Goal: Task Accomplishment & Management: Use online tool/utility

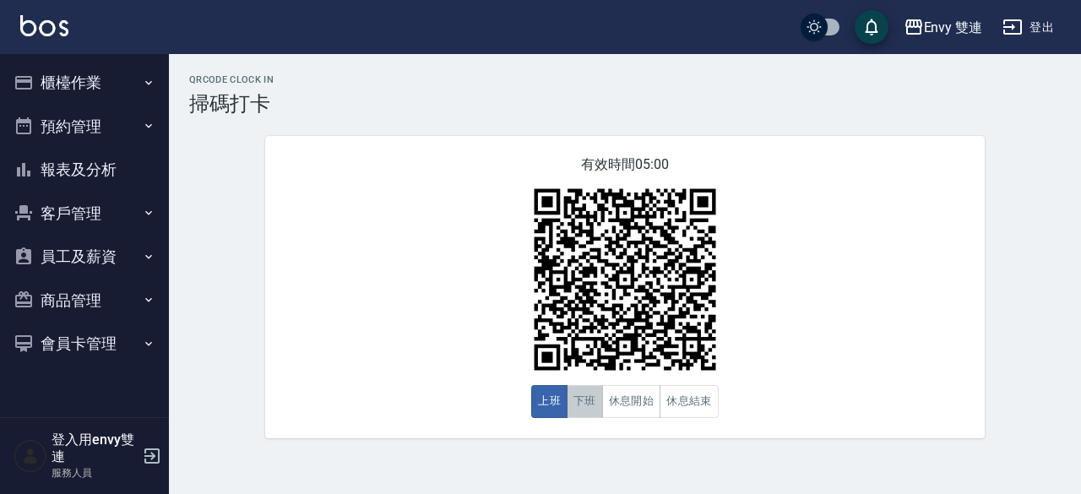
click at [577, 410] on button "下班" at bounding box center [585, 401] width 36 height 33
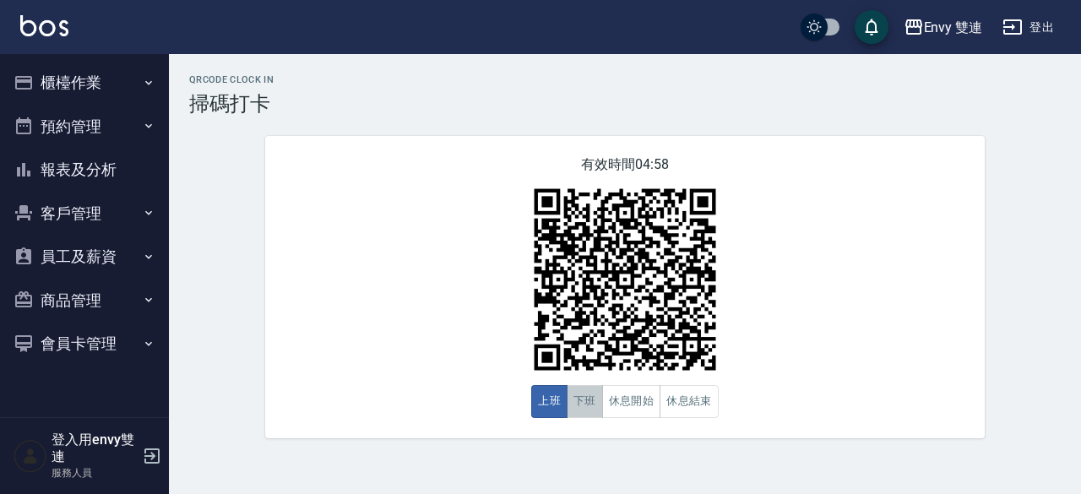
click at [594, 413] on button "下班" at bounding box center [585, 401] width 36 height 33
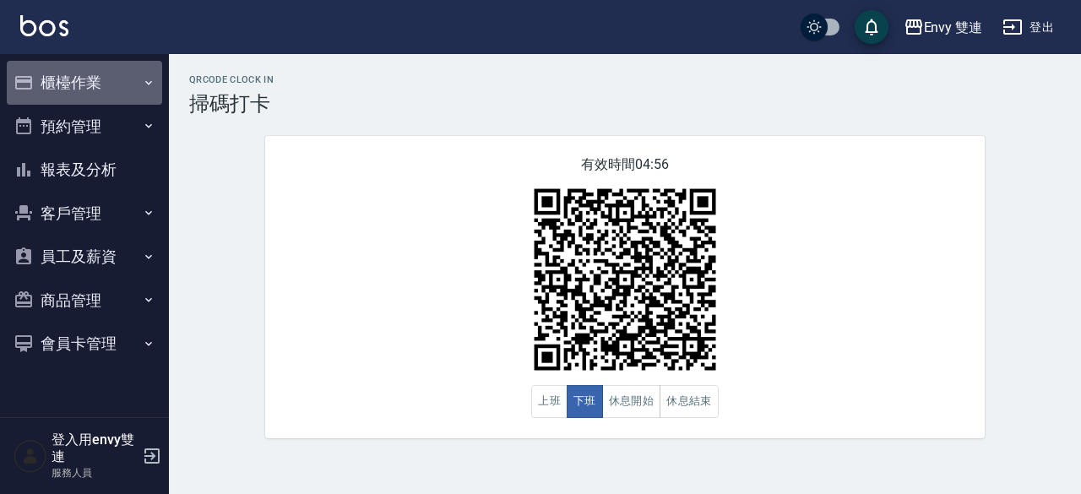
click at [67, 70] on button "櫃檯作業" at bounding box center [84, 83] width 155 height 44
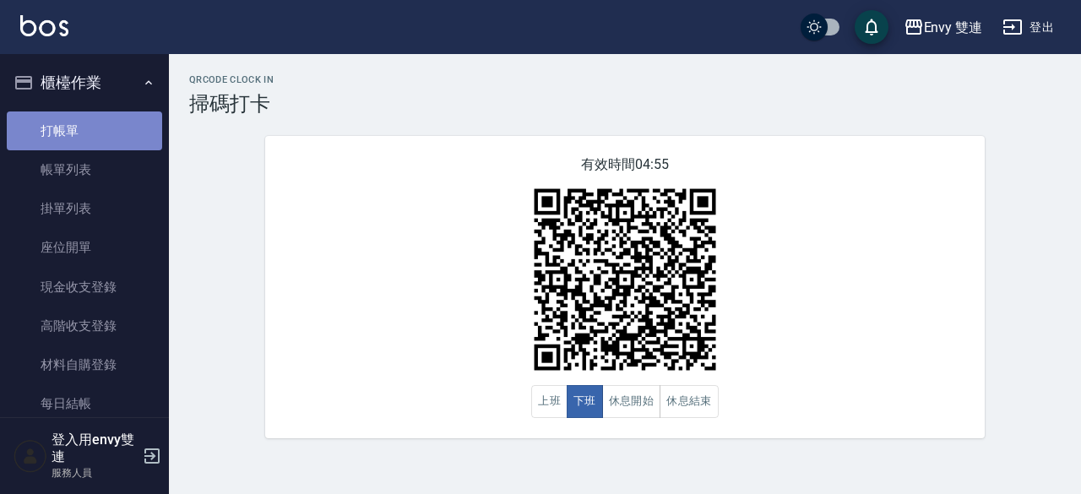
click at [84, 112] on link "打帳單" at bounding box center [84, 131] width 155 height 39
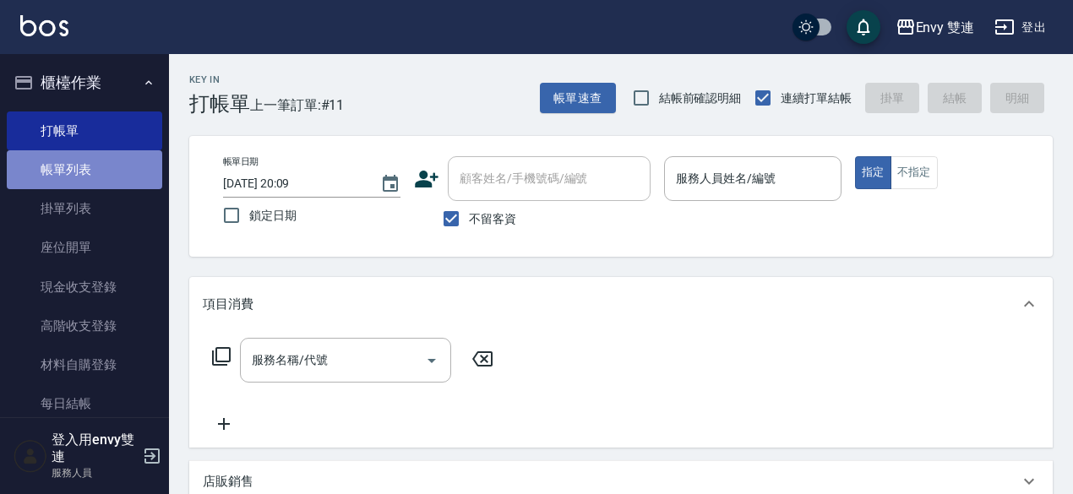
click at [112, 170] on link "帳單列表" at bounding box center [84, 169] width 155 height 39
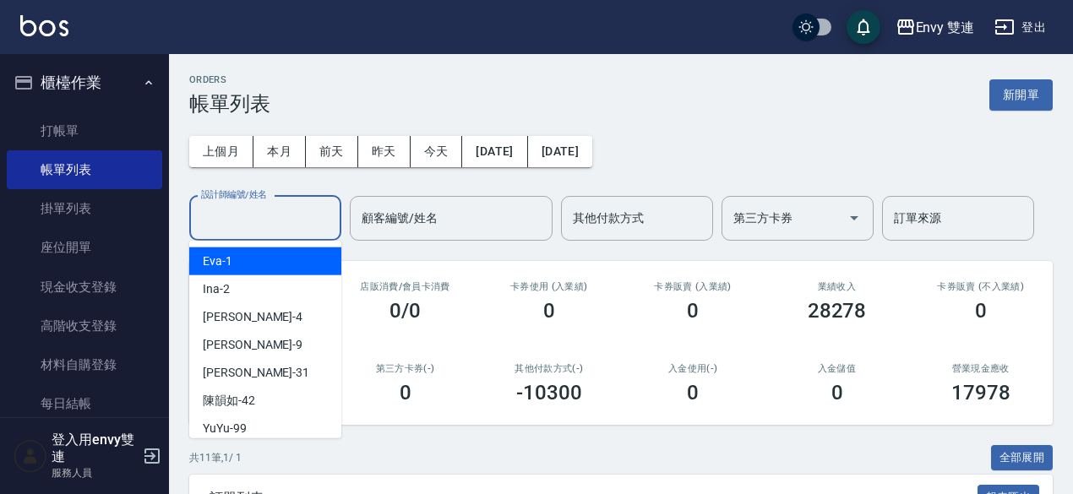
click at [262, 226] on input "設計師編號/姓名" at bounding box center [265, 219] width 137 height 30
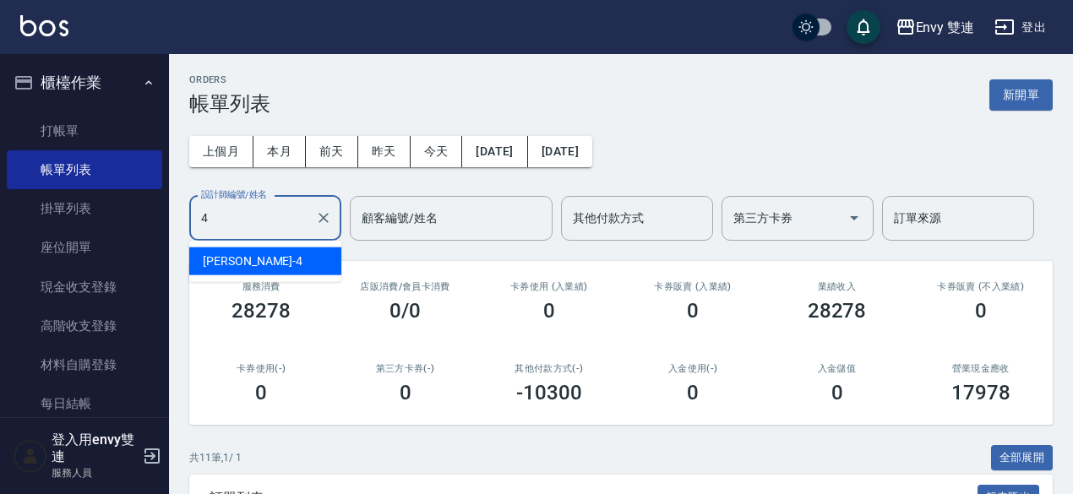
type input "Allan-4"
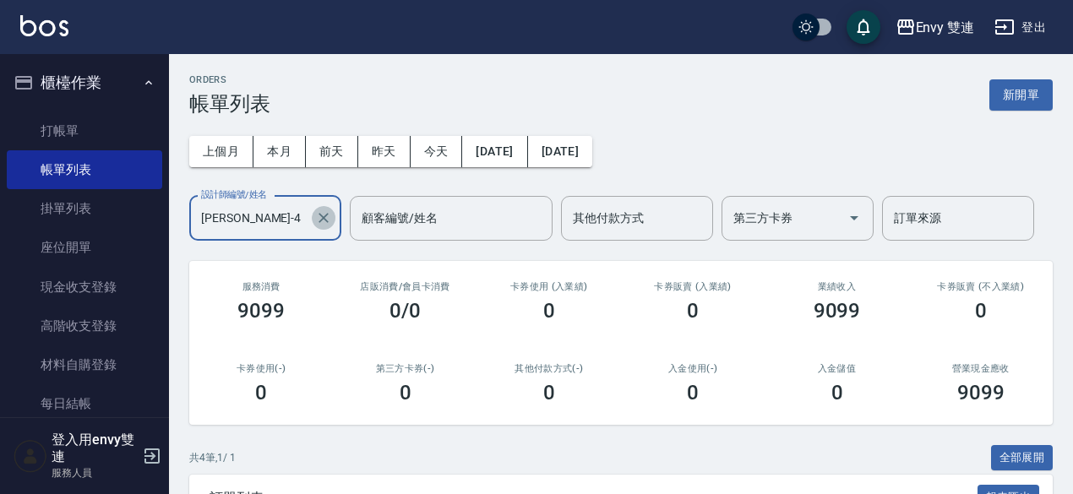
click at [318, 220] on icon "Clear" at bounding box center [323, 218] width 17 height 17
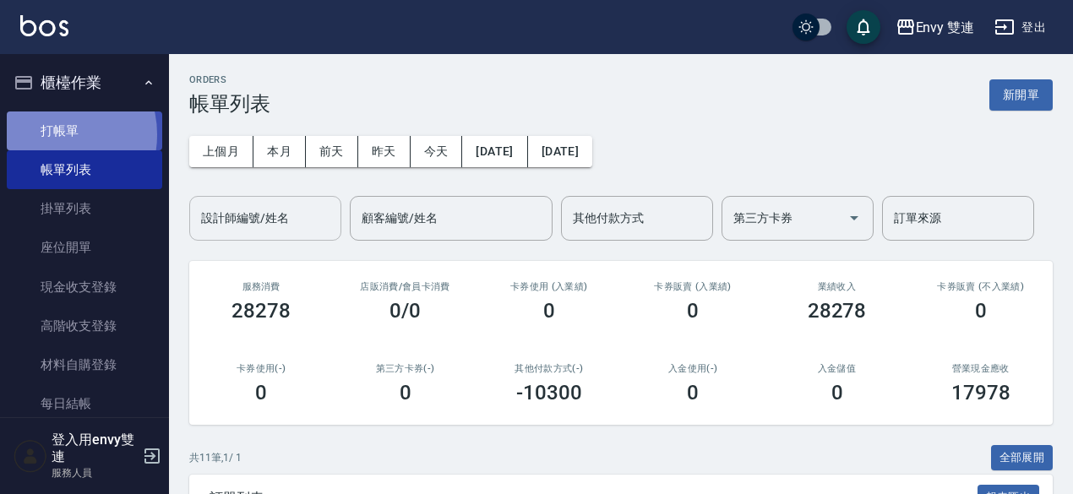
click at [52, 134] on link "打帳單" at bounding box center [84, 131] width 155 height 39
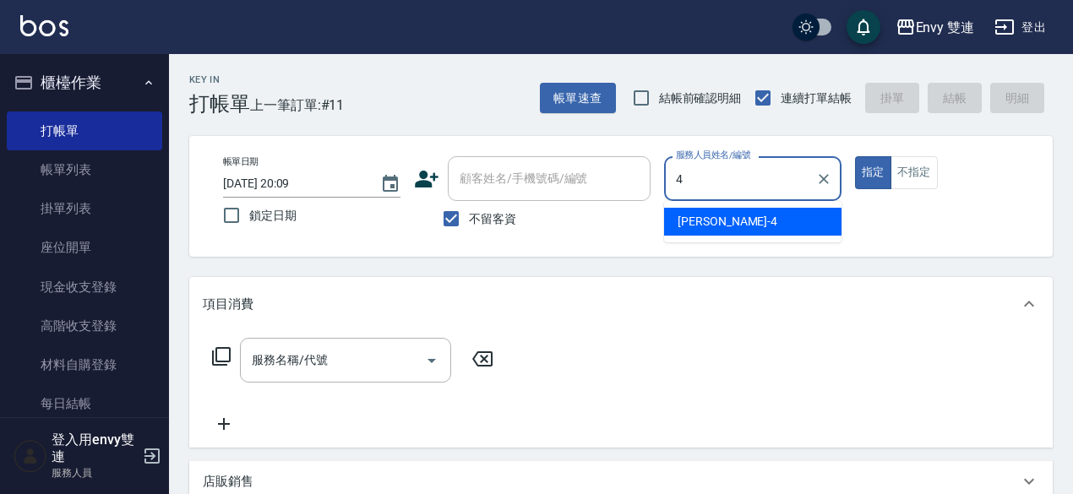
type input "Allan-4"
type button "true"
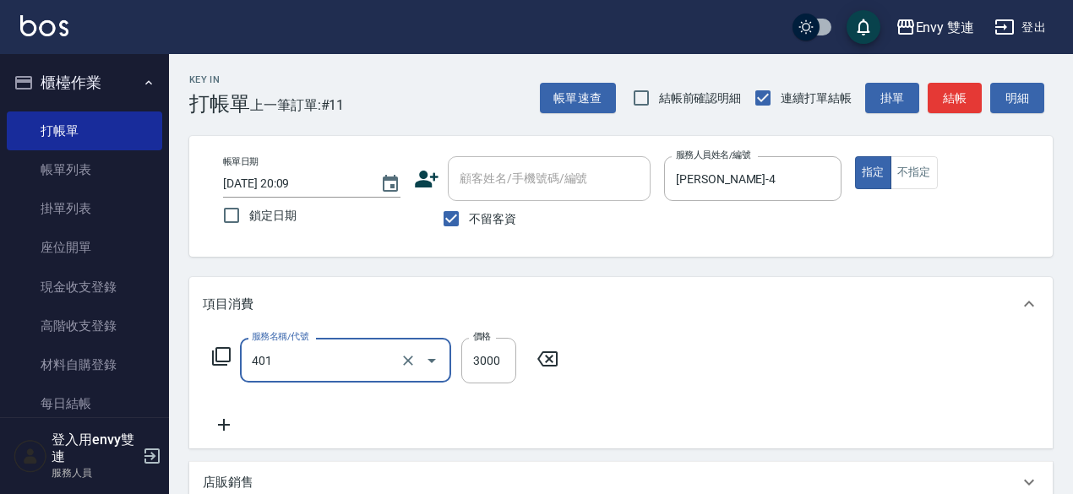
type input "染髮(401)"
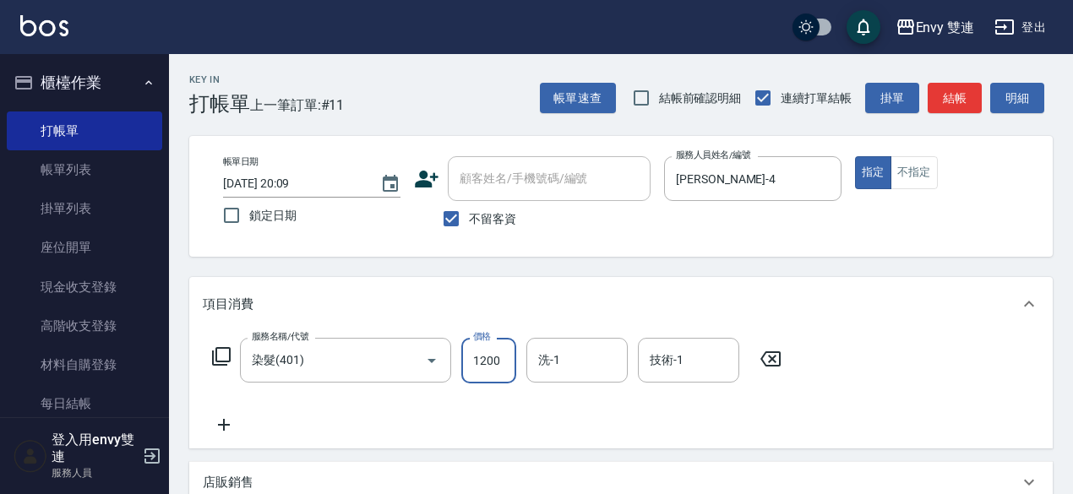
type input "1200"
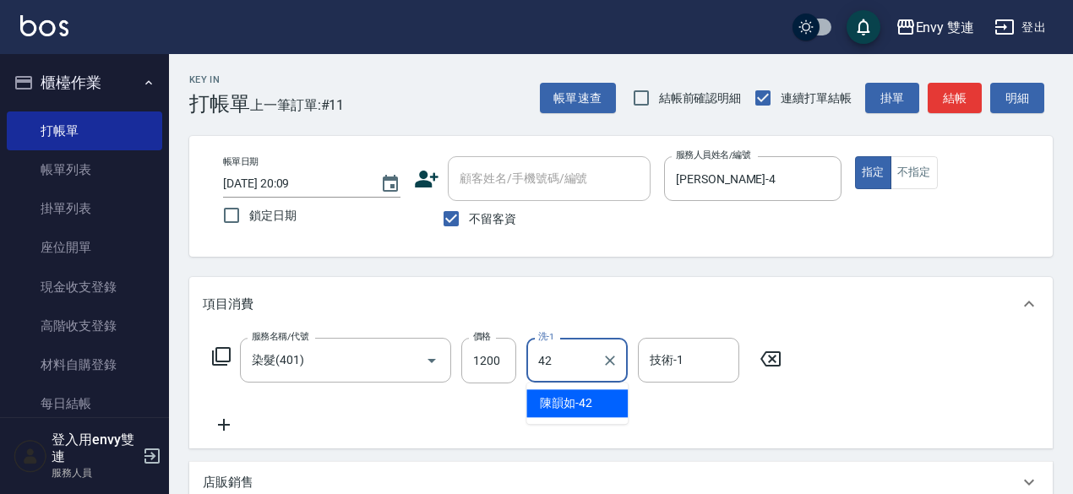
type input "陳韻如-42"
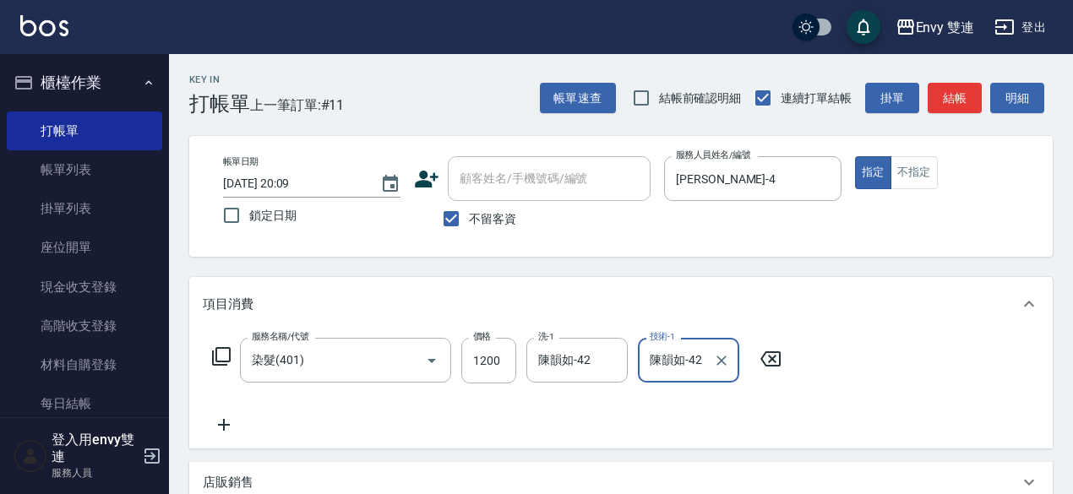
type input "陳韻如-42"
click at [953, 101] on button "結帳" at bounding box center [955, 98] width 54 height 31
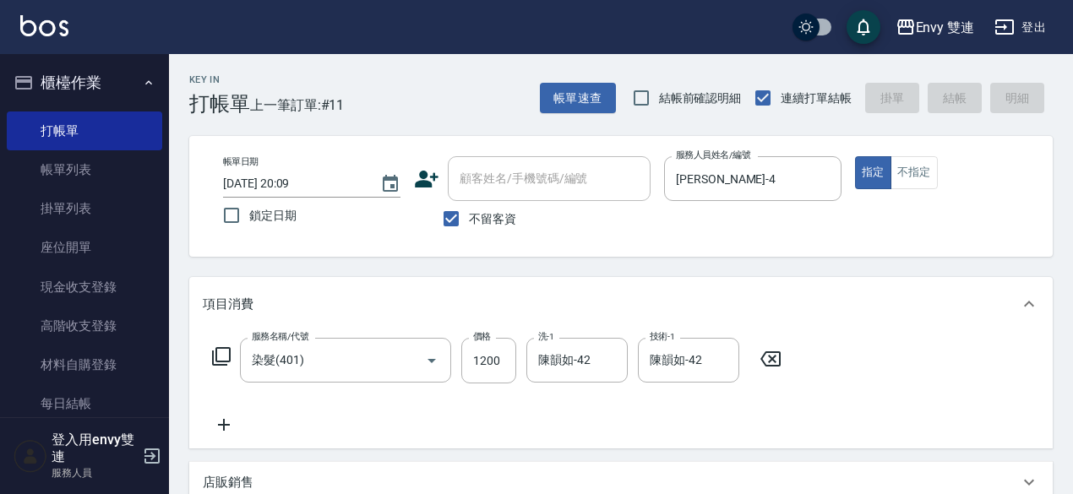
type input "2025/08/16 20:26"
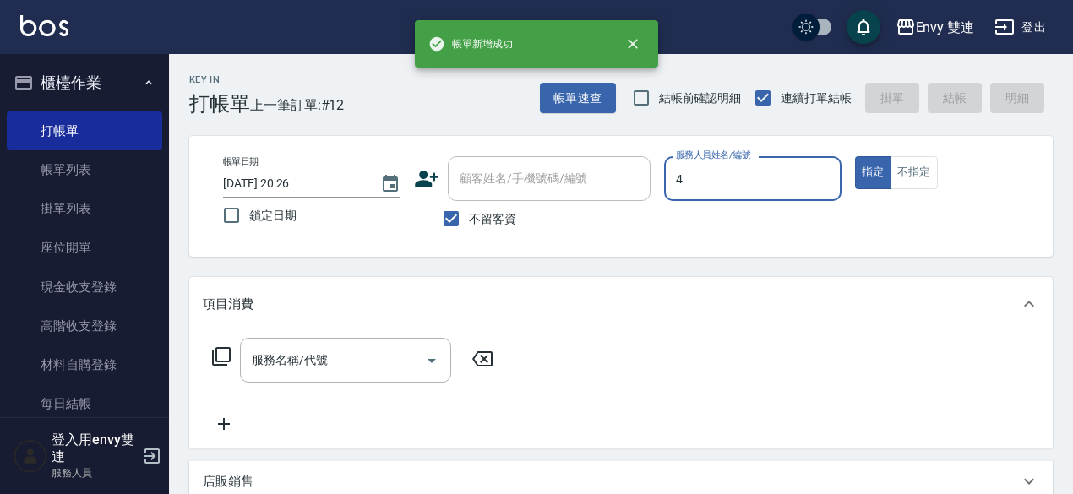
type input "Allan-4"
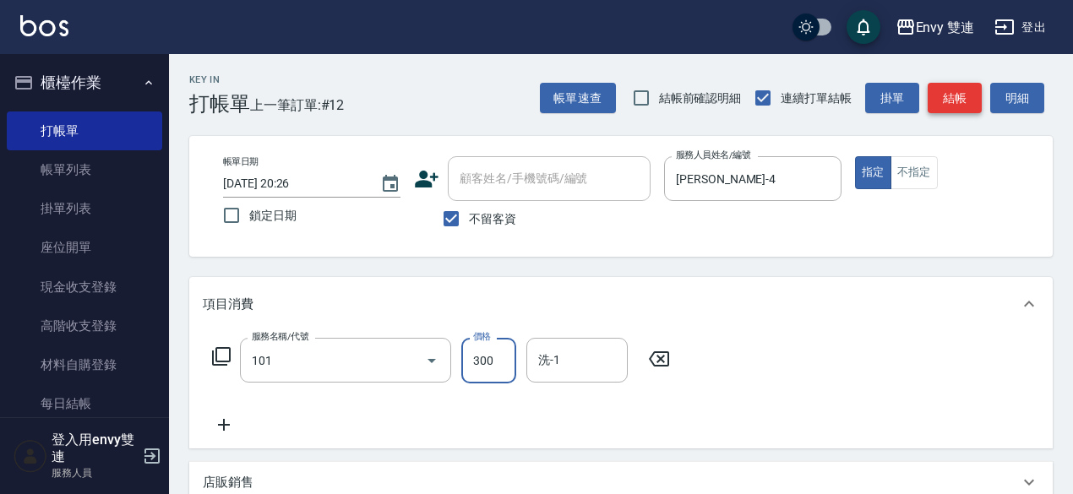
type input "洗髮(101)"
type input "400"
click at [950, 111] on button "結帳" at bounding box center [955, 98] width 54 height 31
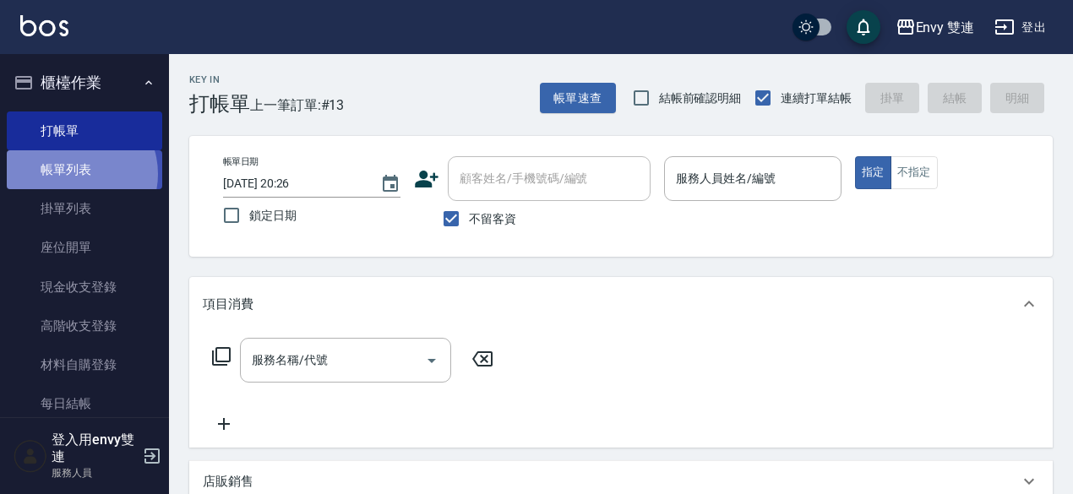
click at [73, 174] on link "帳單列表" at bounding box center [84, 169] width 155 height 39
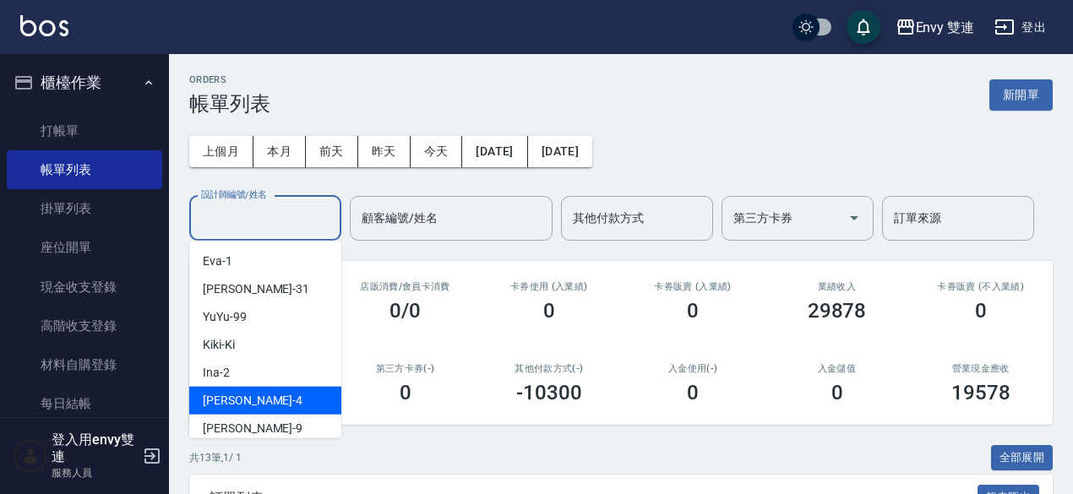
drag, startPoint x: 223, startPoint y: 205, endPoint x: 273, endPoint y: 400, distance: 200.6
click at [273, 400] on div "Allan -4" at bounding box center [265, 401] width 152 height 28
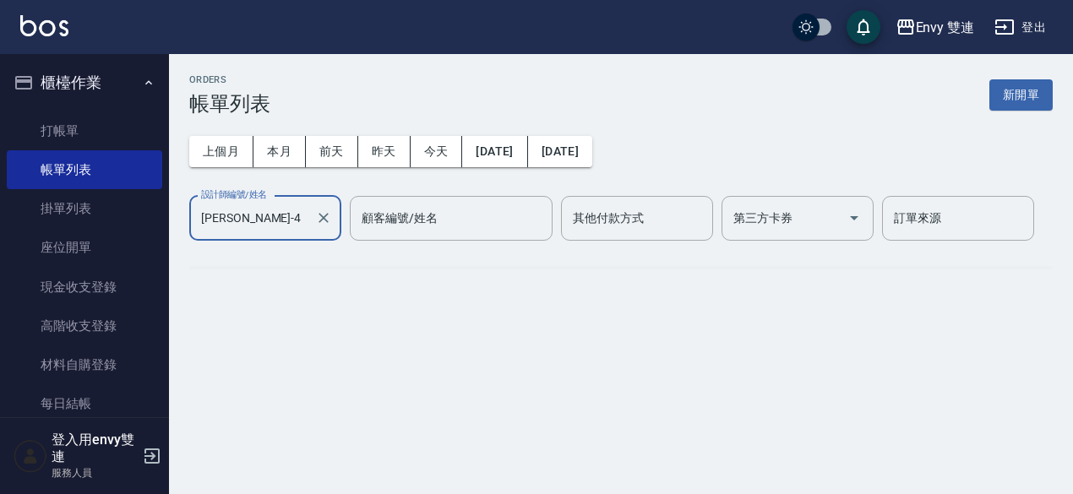
type input "Allan-4"
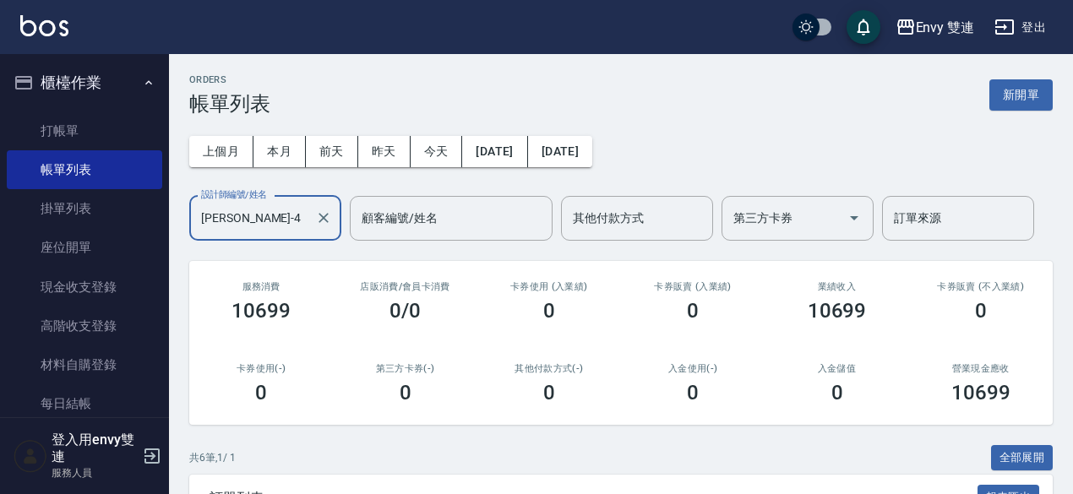
scroll to position [385, 0]
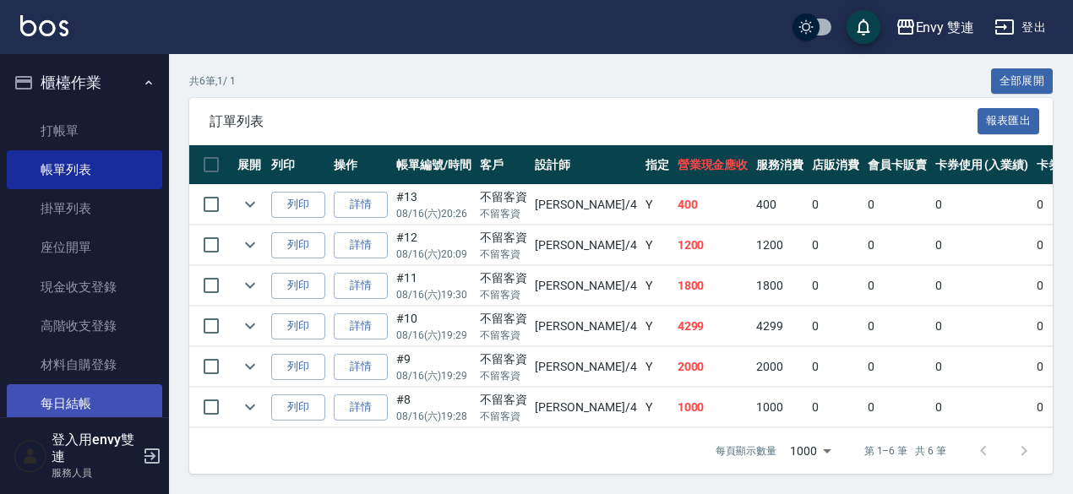
click at [77, 400] on link "每日結帳" at bounding box center [84, 403] width 155 height 39
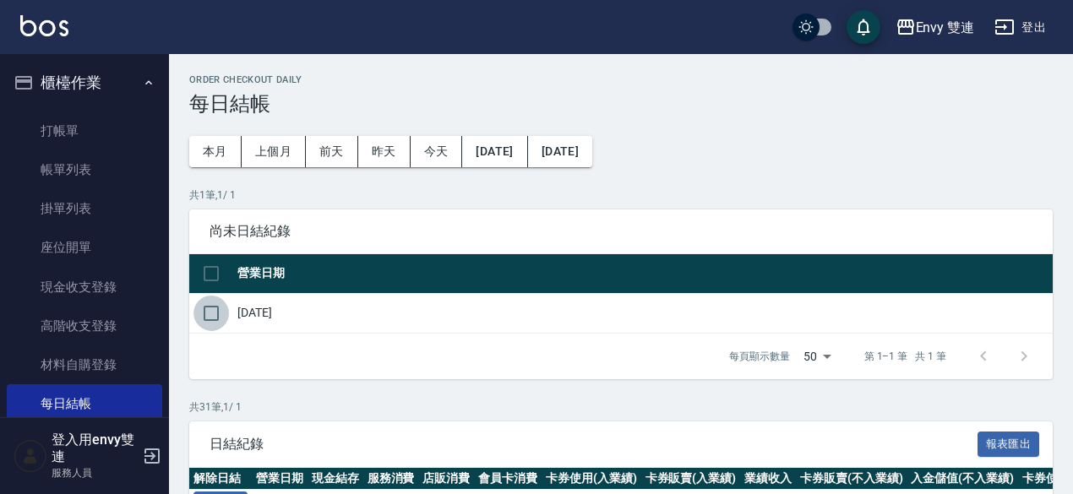
click at [208, 310] on input "checkbox" at bounding box center [210, 313] width 35 height 35
checkbox input "true"
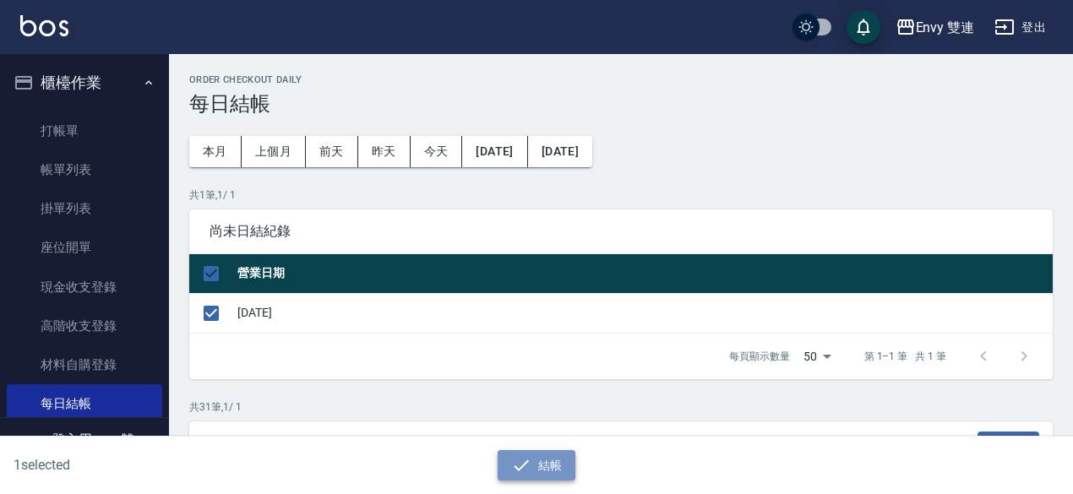
click at [545, 451] on button "結帳" at bounding box center [537, 465] width 79 height 31
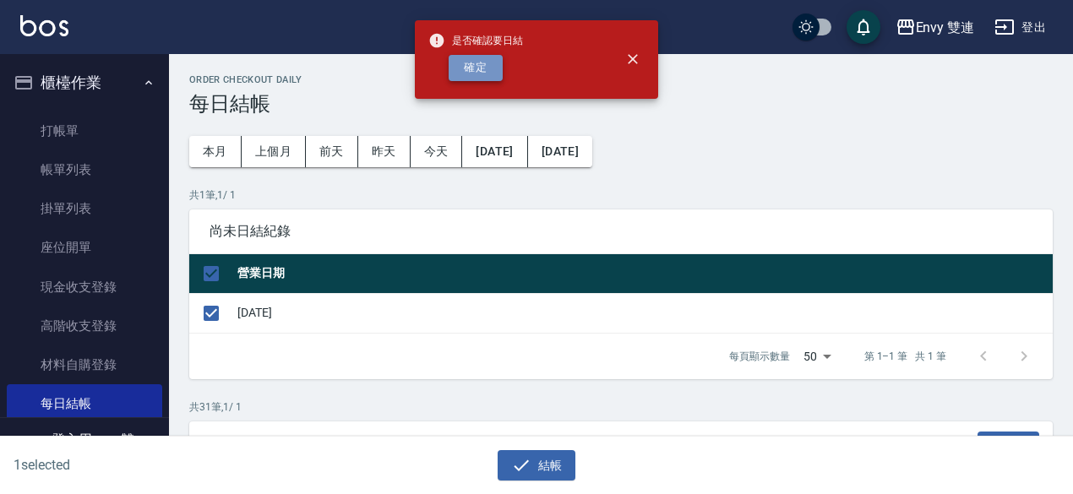
click at [470, 73] on button "確定" at bounding box center [476, 68] width 54 height 26
checkbox input "false"
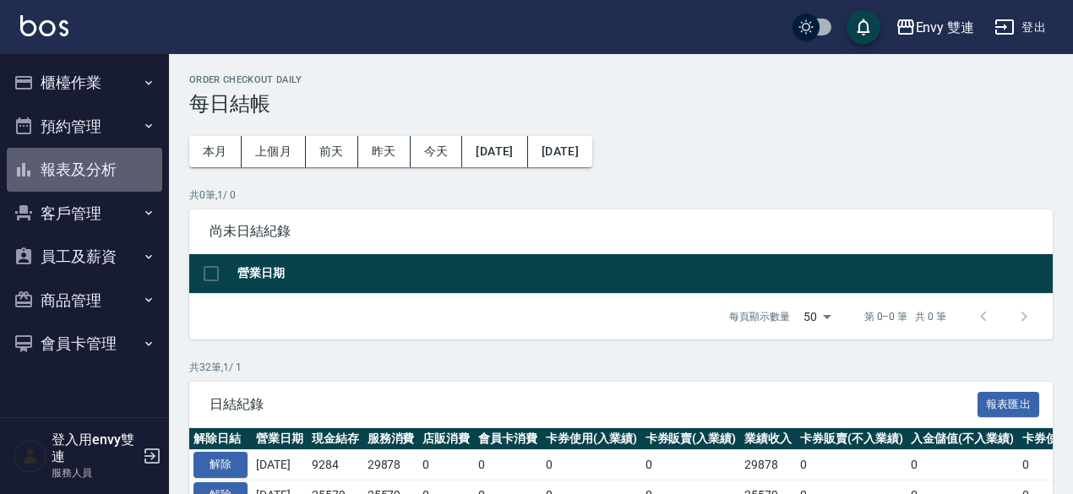
click at [98, 162] on button "報表及分析" at bounding box center [84, 170] width 155 height 44
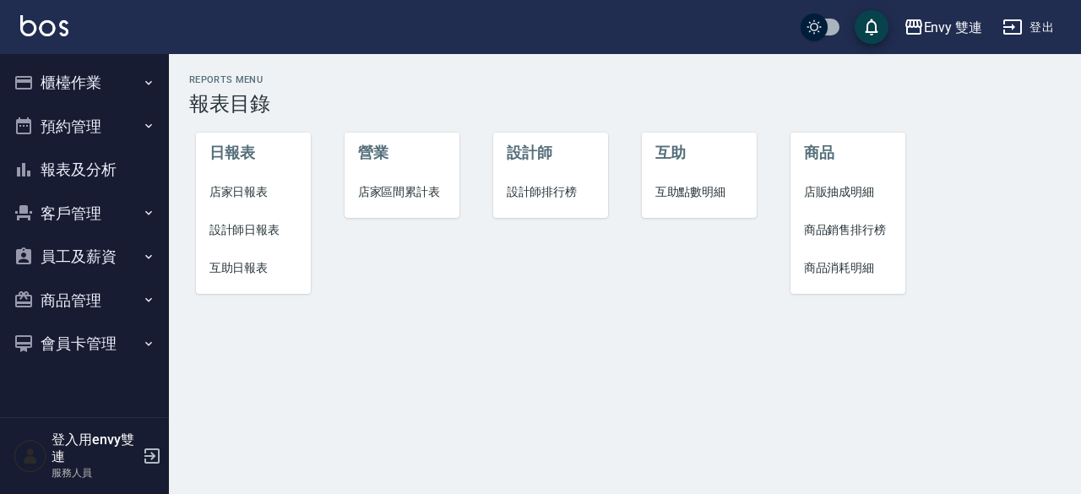
click at [243, 188] on span "店家日報表" at bounding box center [254, 192] width 89 height 18
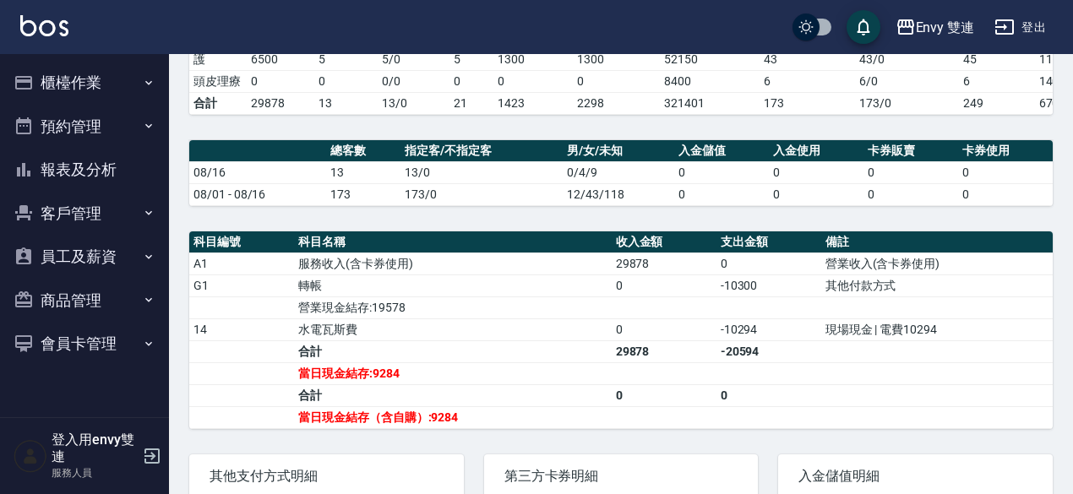
scroll to position [359, 0]
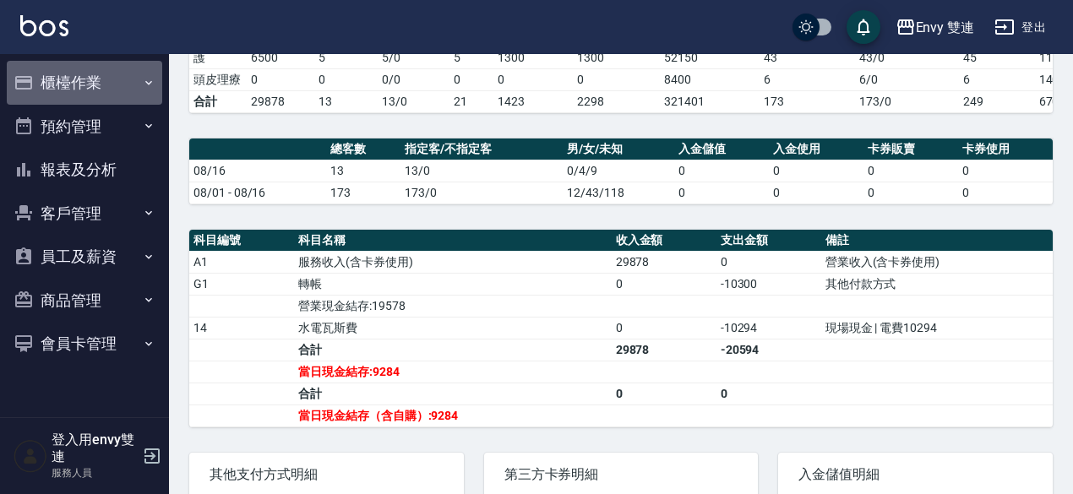
click at [109, 84] on button "櫃檯作業" at bounding box center [84, 83] width 155 height 44
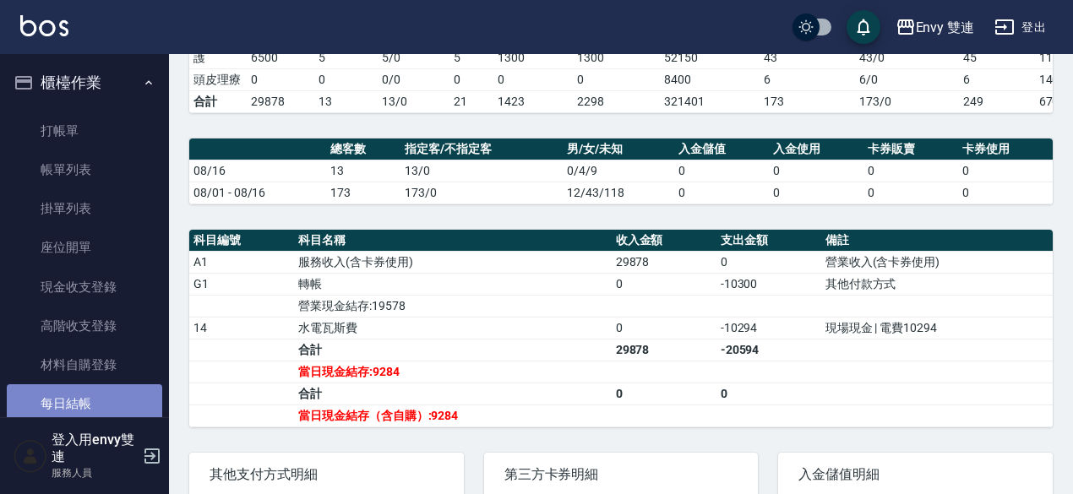
click at [98, 404] on link "每日結帳" at bounding box center [84, 403] width 155 height 39
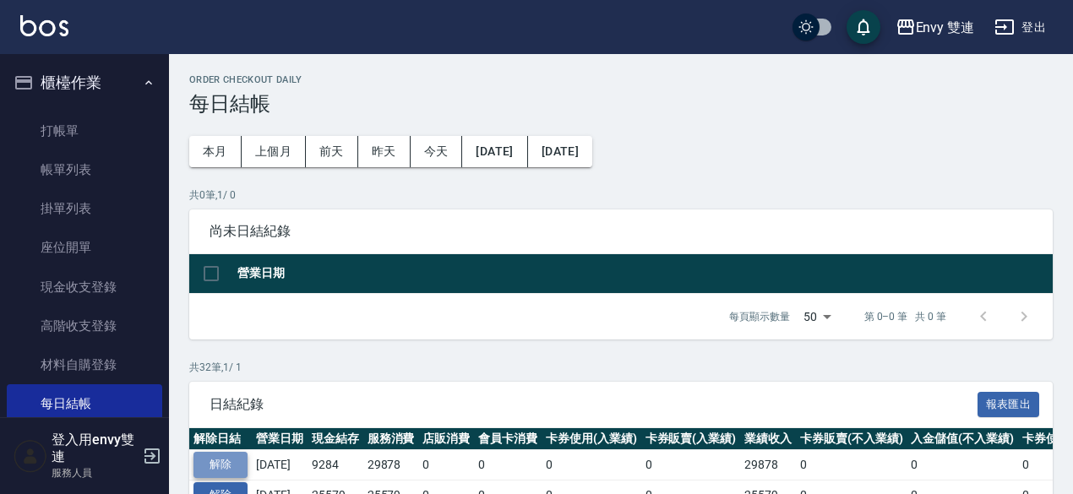
click at [216, 455] on button "解除" at bounding box center [220, 465] width 54 height 26
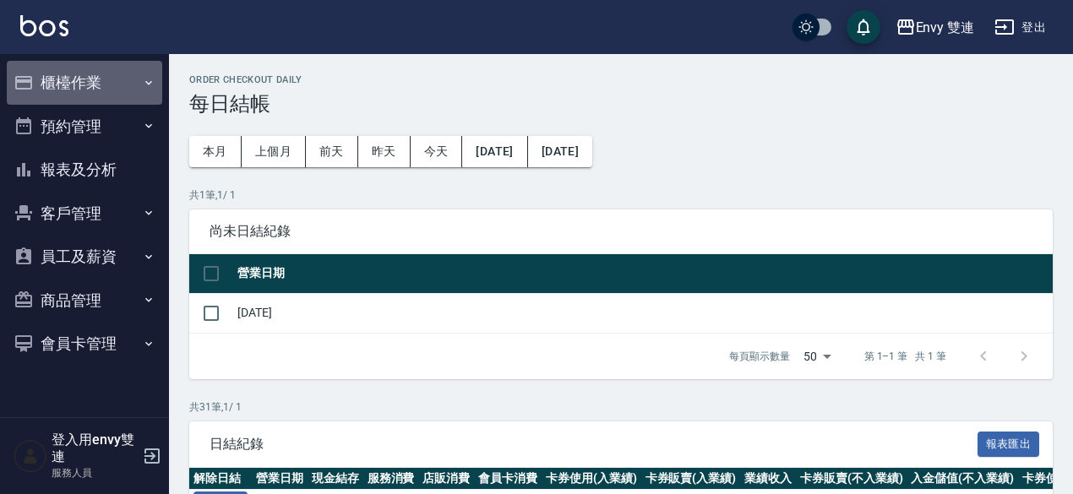
click at [73, 90] on button "櫃檯作業" at bounding box center [84, 83] width 155 height 44
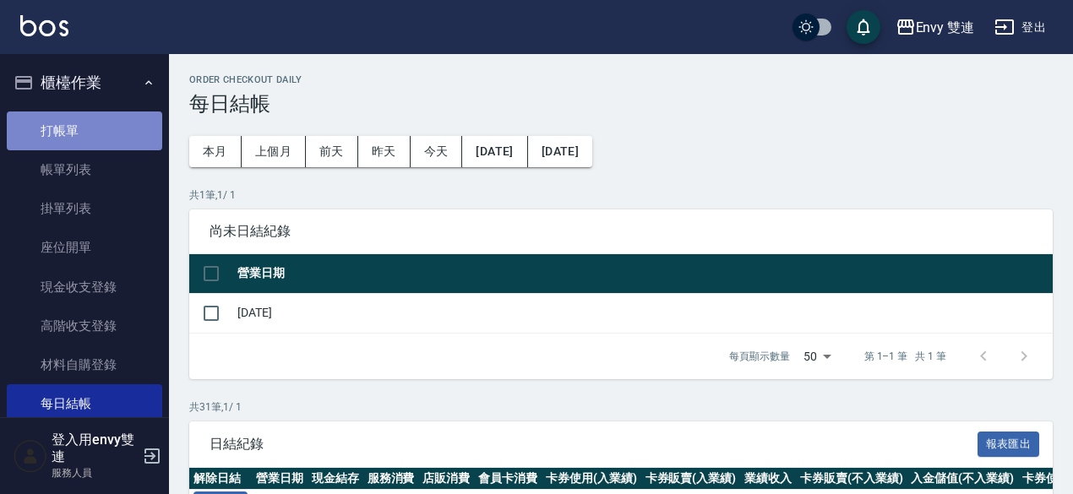
click at [88, 148] on link "打帳單" at bounding box center [84, 131] width 155 height 39
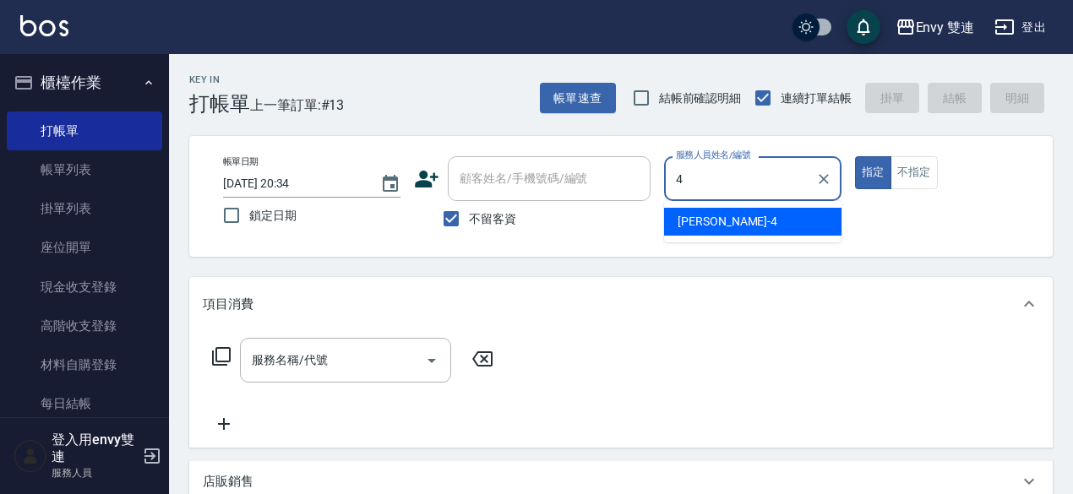
type input "[PERSON_NAME]-4"
type button "true"
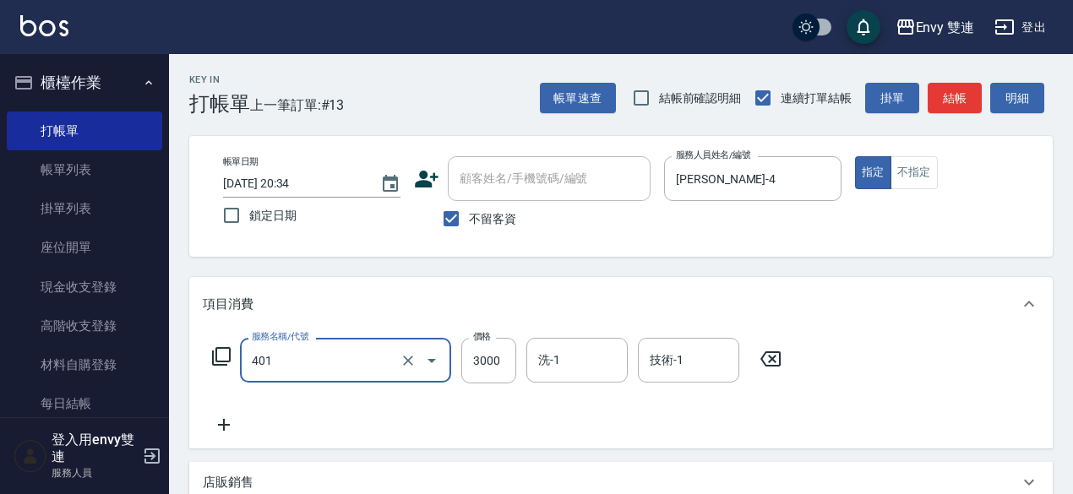
type input "染髮(401)"
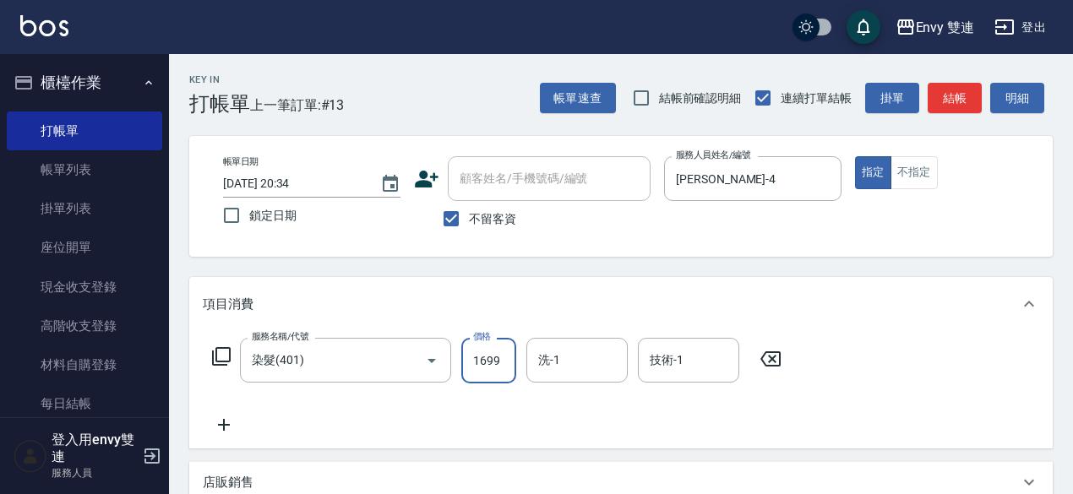
type input "1699"
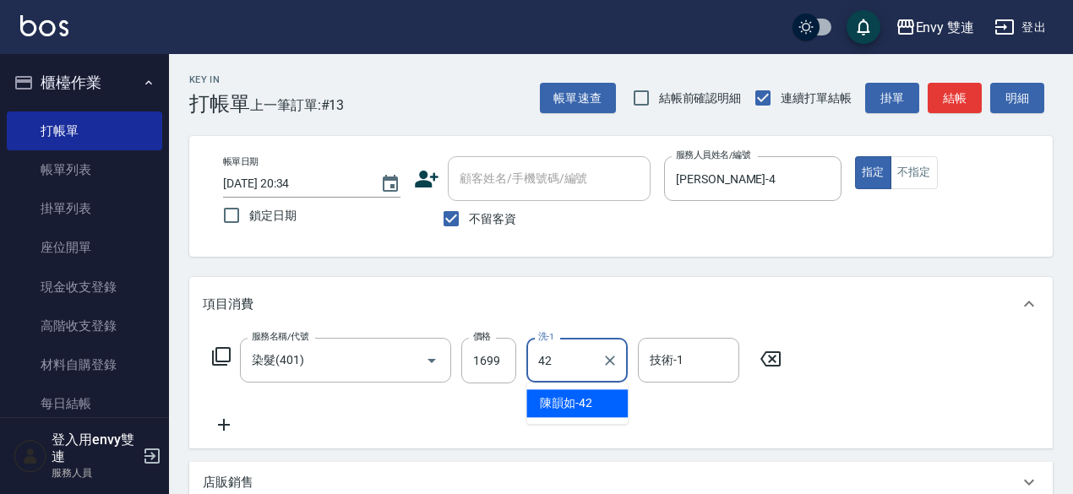
type input "陳韻如-42"
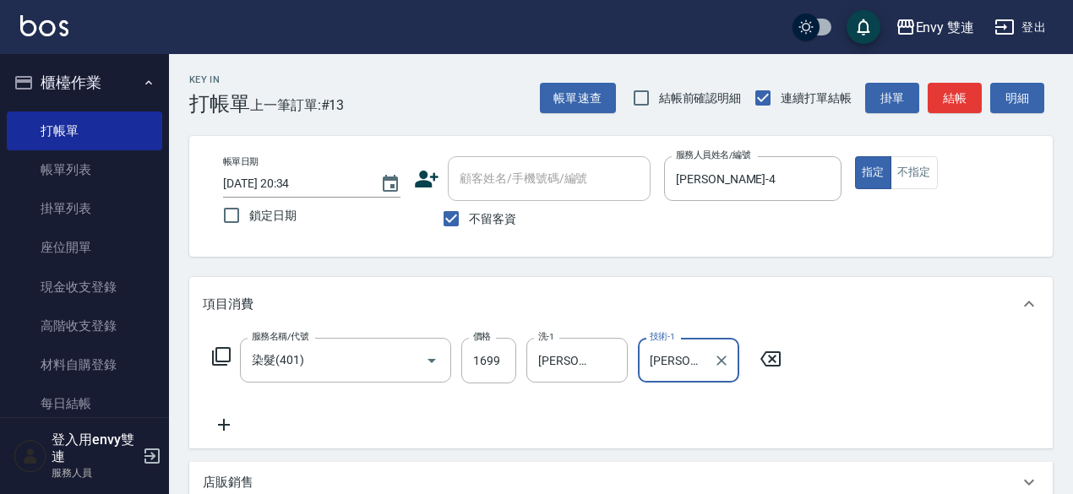
type input "陳韻如-42"
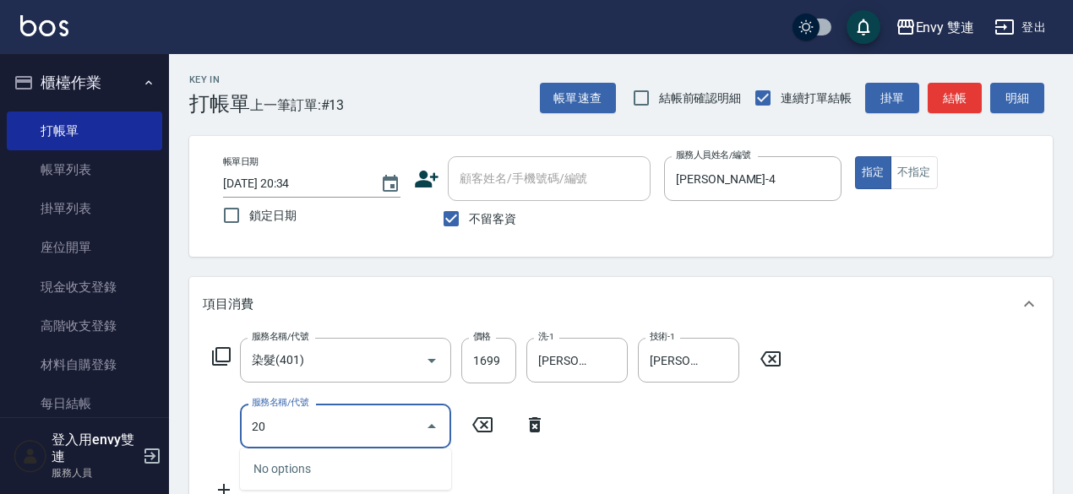
type input "2"
type input "洗＋剪(100)"
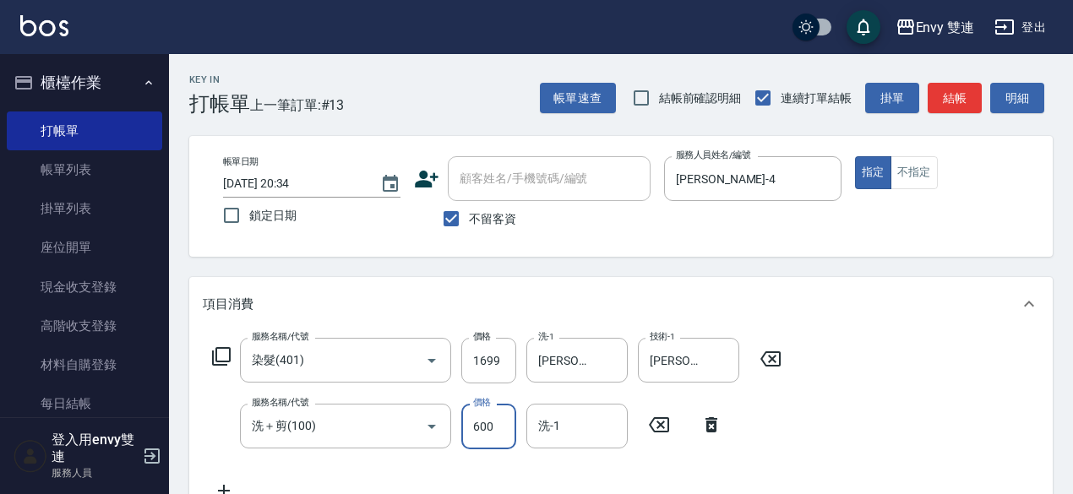
type input "600"
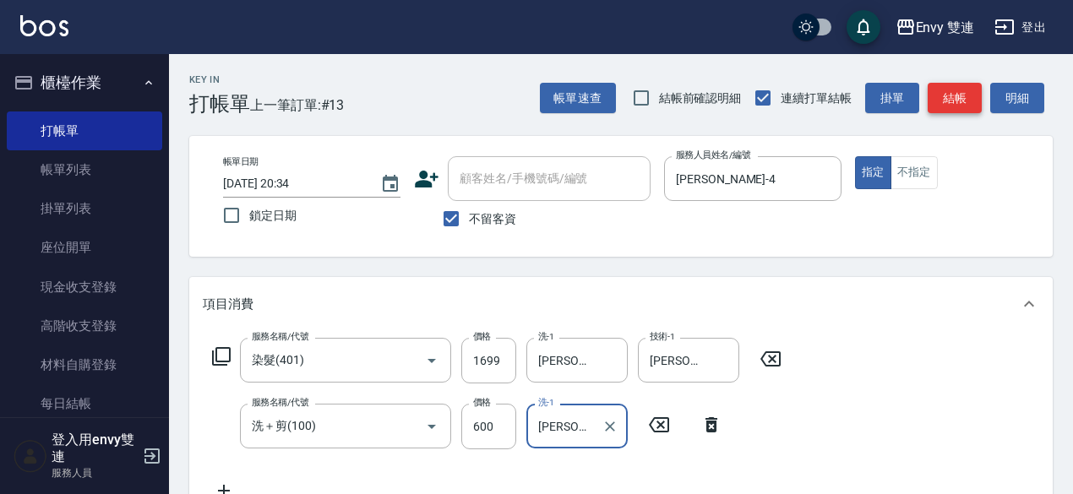
type input "陳韻如-42"
click at [958, 104] on button "結帳" at bounding box center [955, 98] width 54 height 31
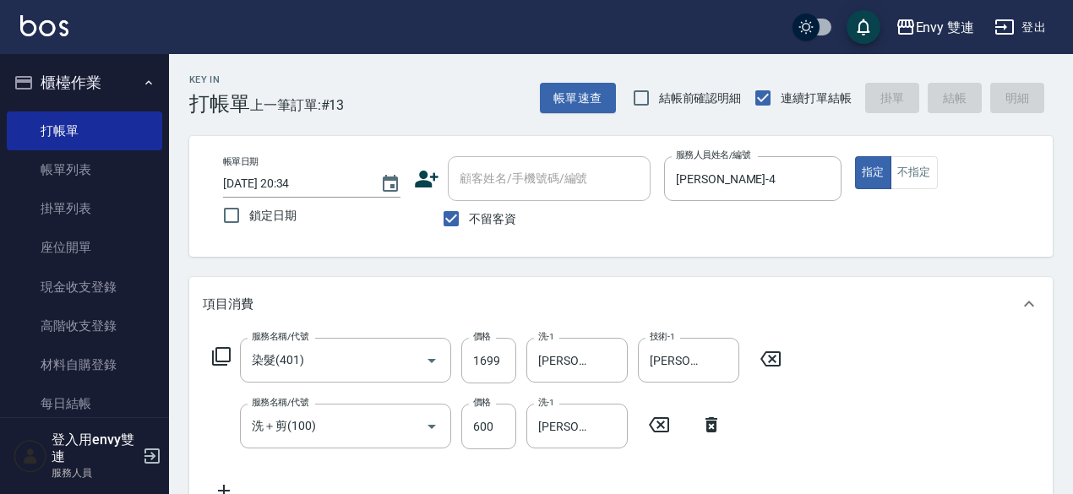
type input "2025/08/16 20:35"
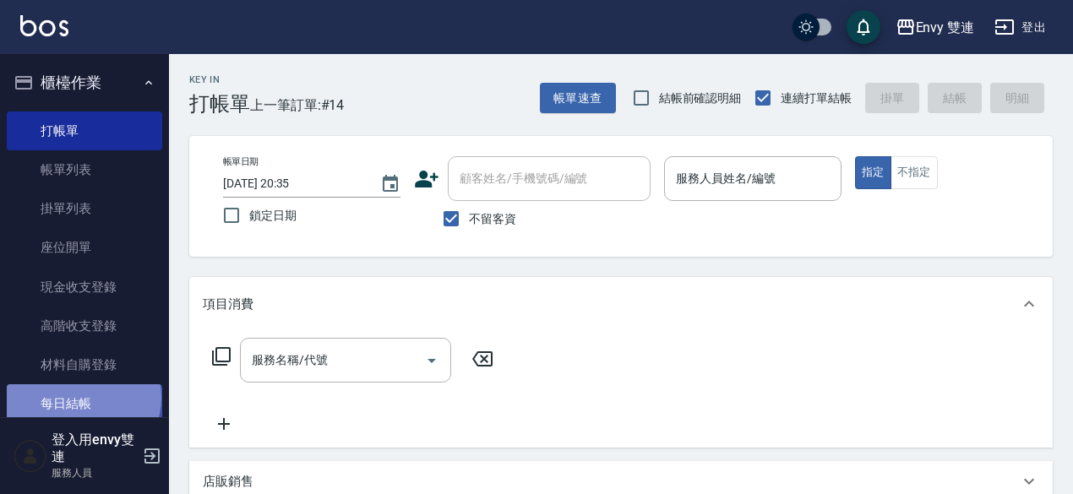
click at [81, 397] on link "每日結帳" at bounding box center [84, 403] width 155 height 39
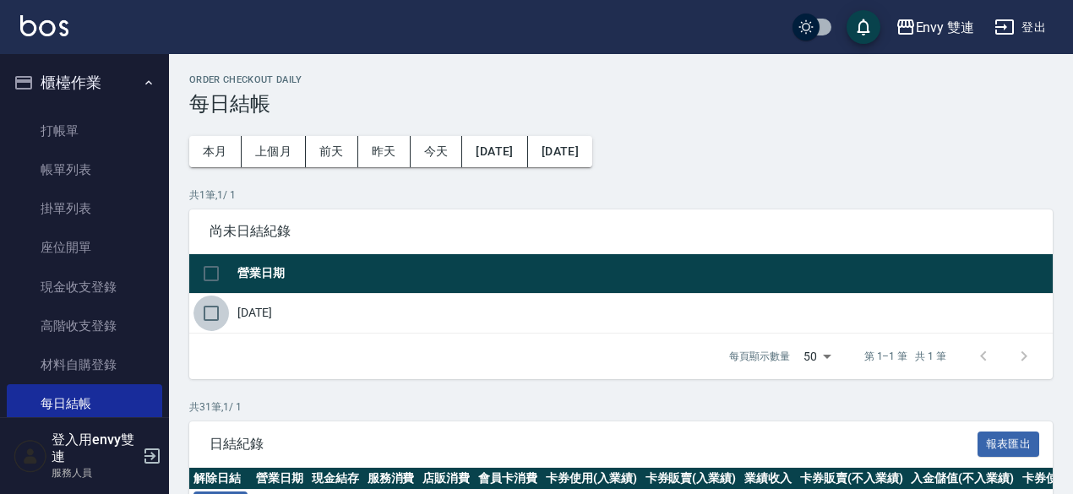
click at [214, 313] on input "checkbox" at bounding box center [210, 313] width 35 height 35
checkbox input "true"
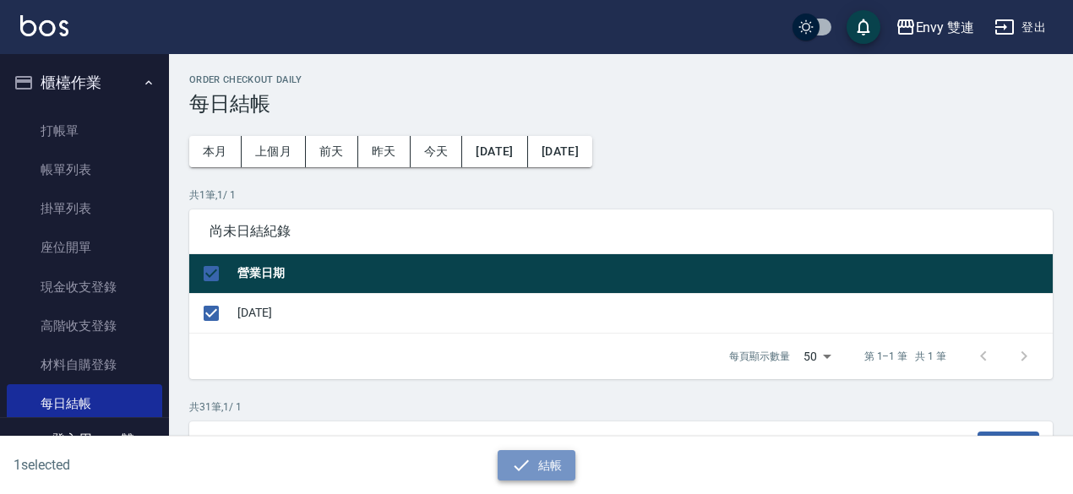
click at [512, 460] on icon "button" at bounding box center [521, 465] width 20 height 20
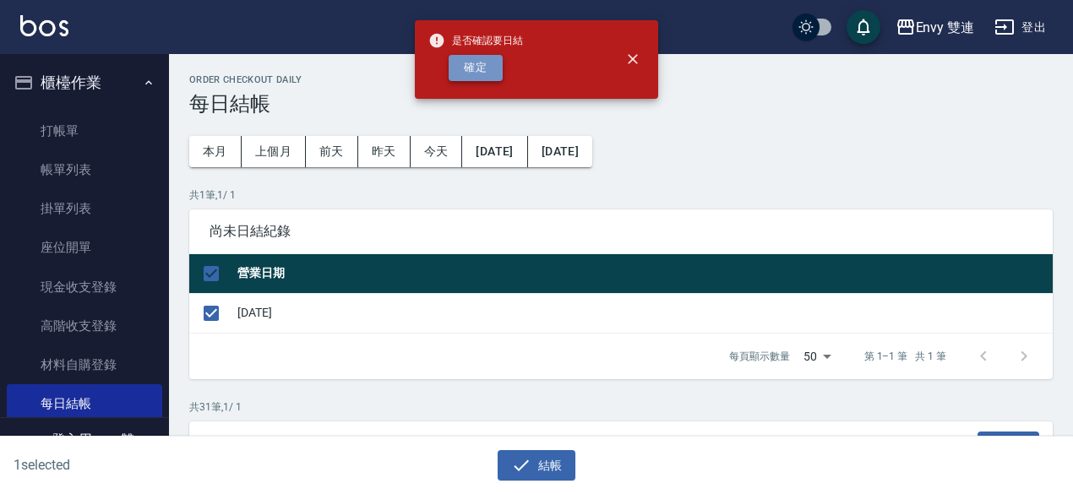
click at [485, 78] on button "確定" at bounding box center [476, 68] width 54 height 26
checkbox input "false"
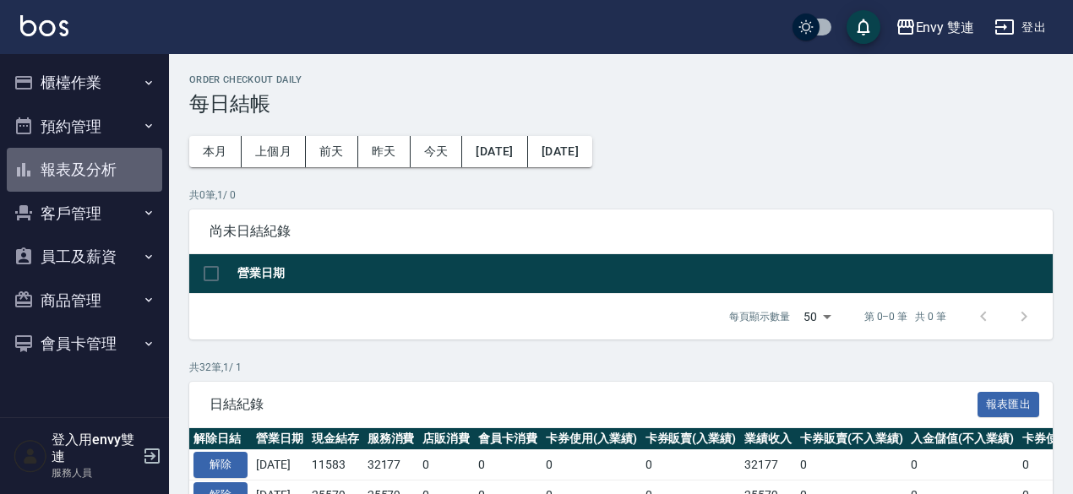
click at [63, 188] on button "報表及分析" at bounding box center [84, 170] width 155 height 44
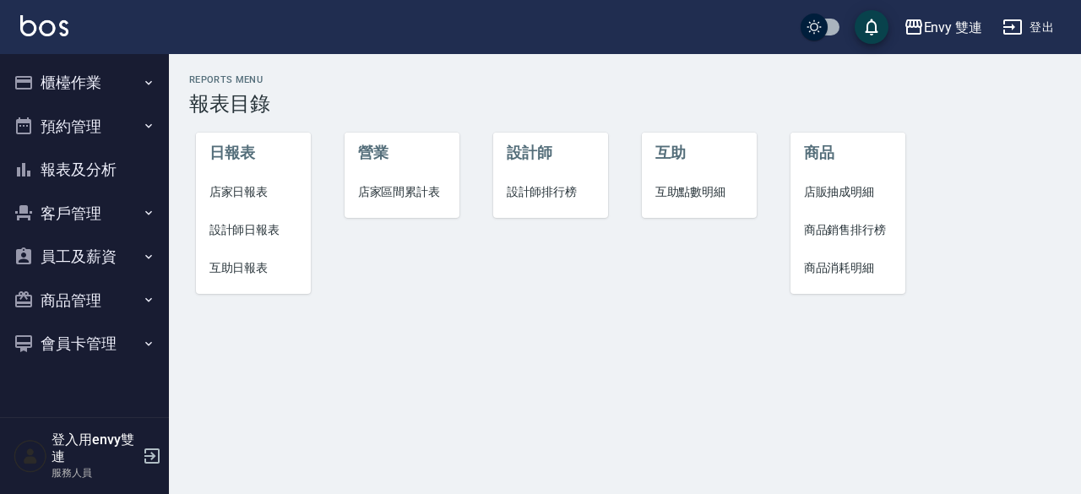
click at [243, 195] on span "店家日報表" at bounding box center [254, 192] width 89 height 18
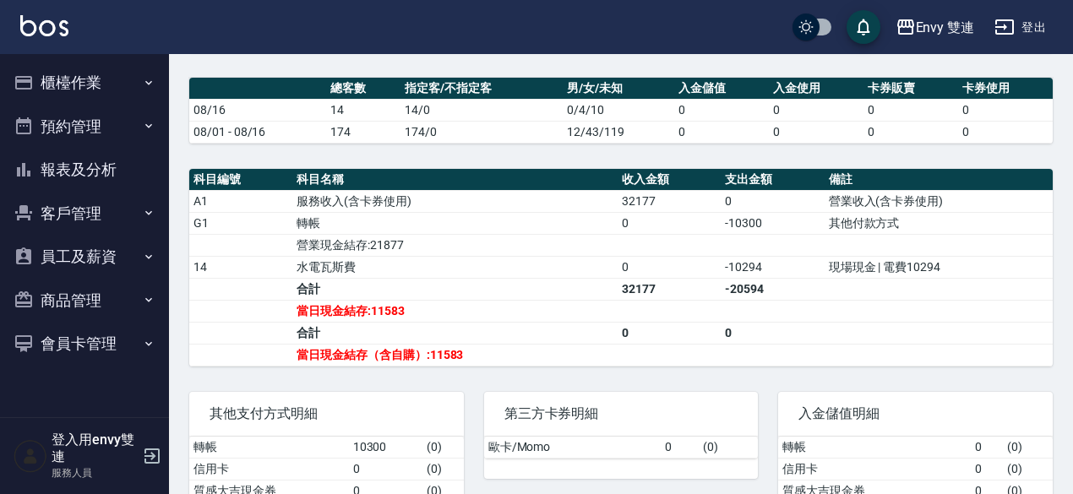
scroll to position [424, 0]
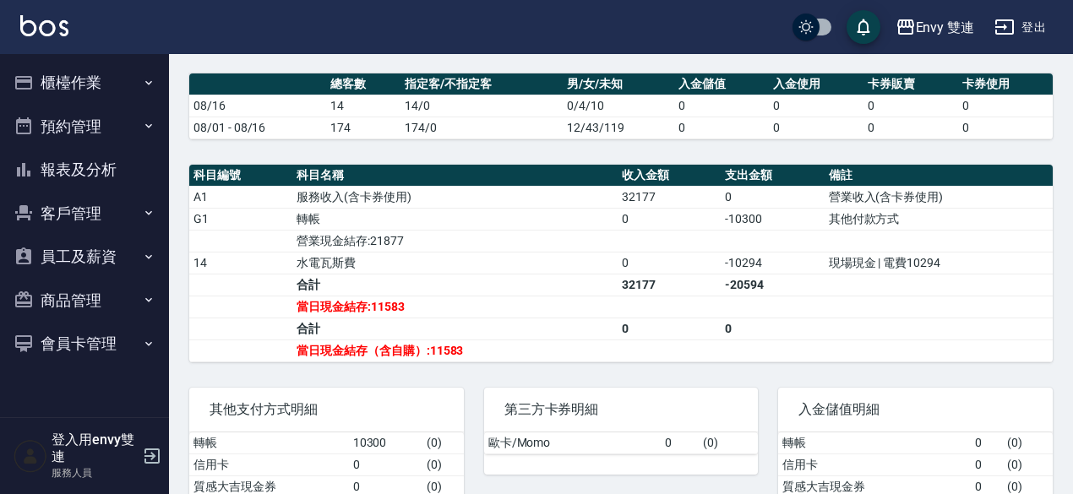
click at [82, 84] on button "櫃檯作業" at bounding box center [84, 83] width 155 height 44
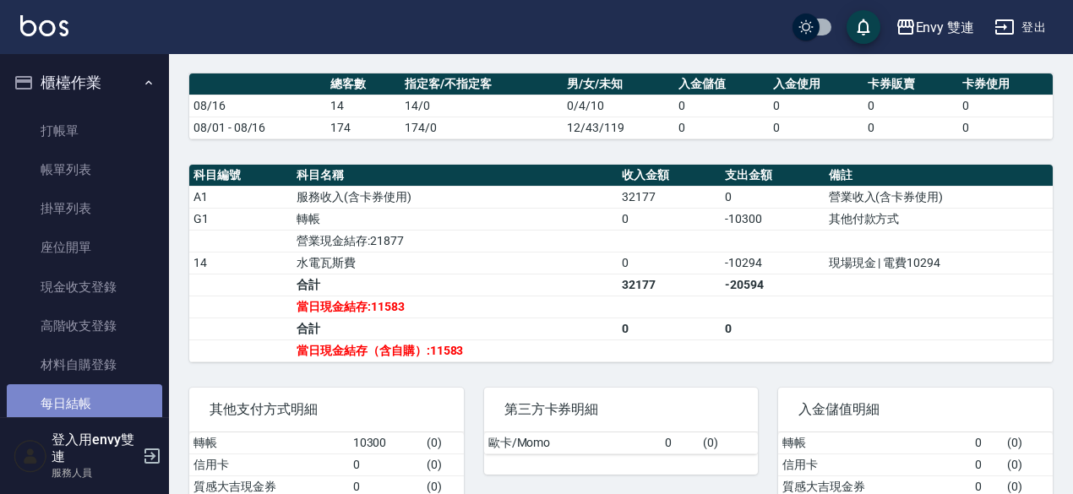
click at [108, 407] on link "每日結帳" at bounding box center [84, 403] width 155 height 39
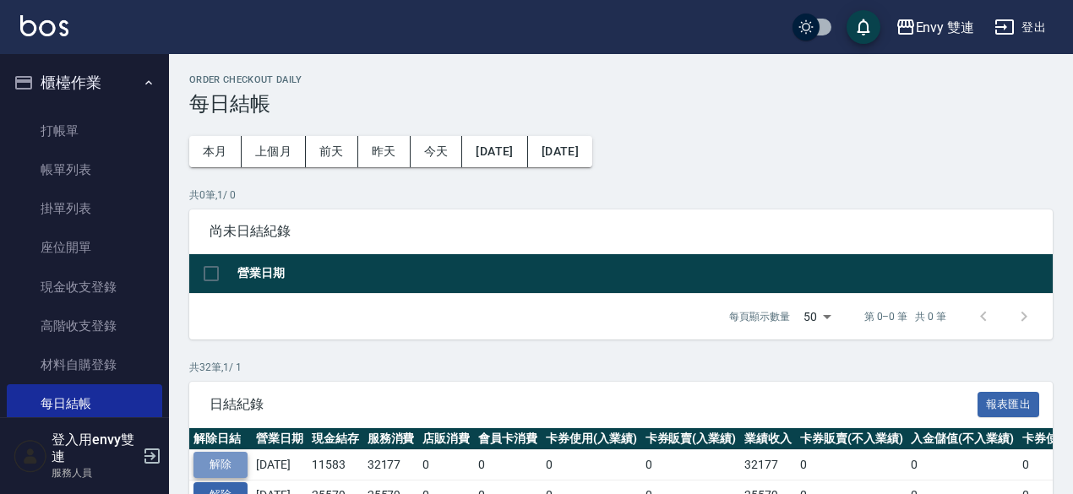
click at [216, 466] on button "解除" at bounding box center [220, 465] width 54 height 26
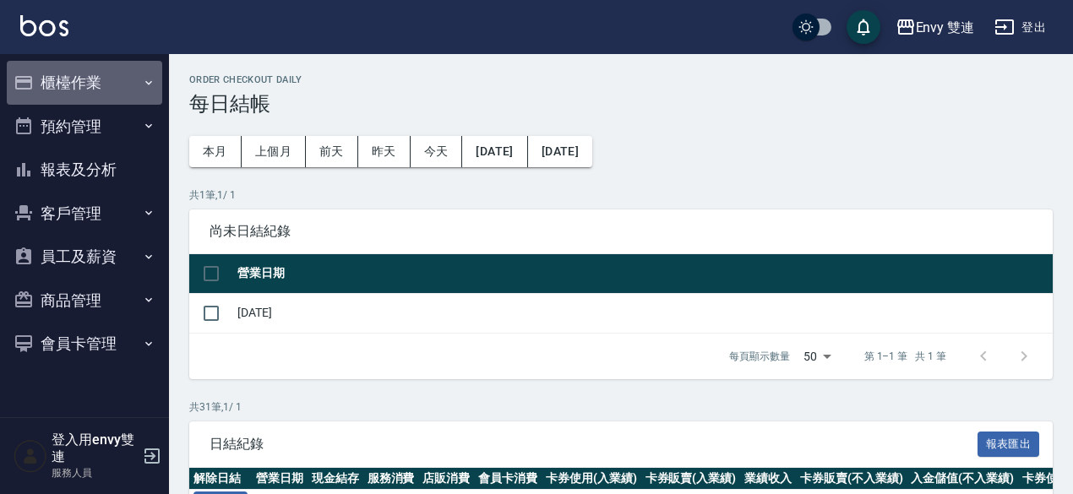
click at [122, 74] on button "櫃檯作業" at bounding box center [84, 83] width 155 height 44
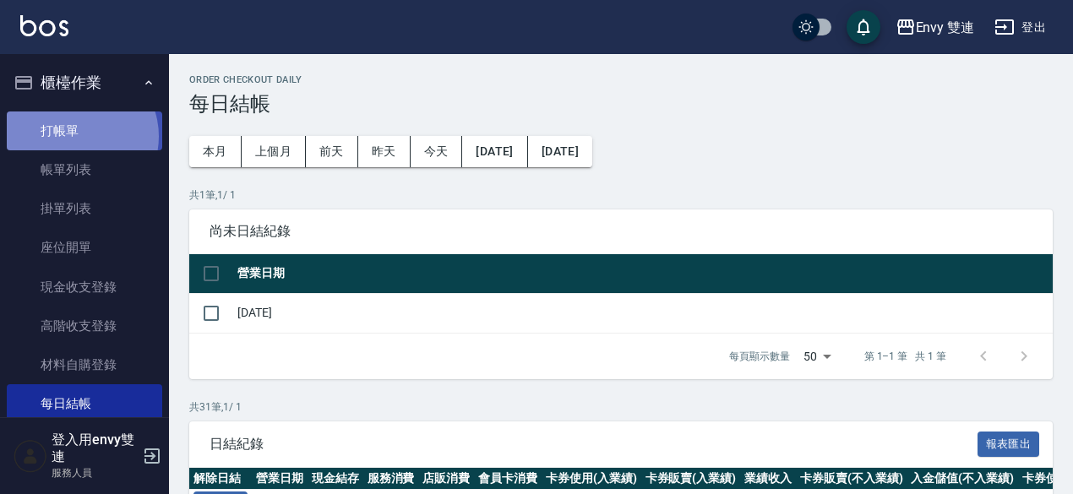
click at [74, 136] on link "打帳單" at bounding box center [84, 131] width 155 height 39
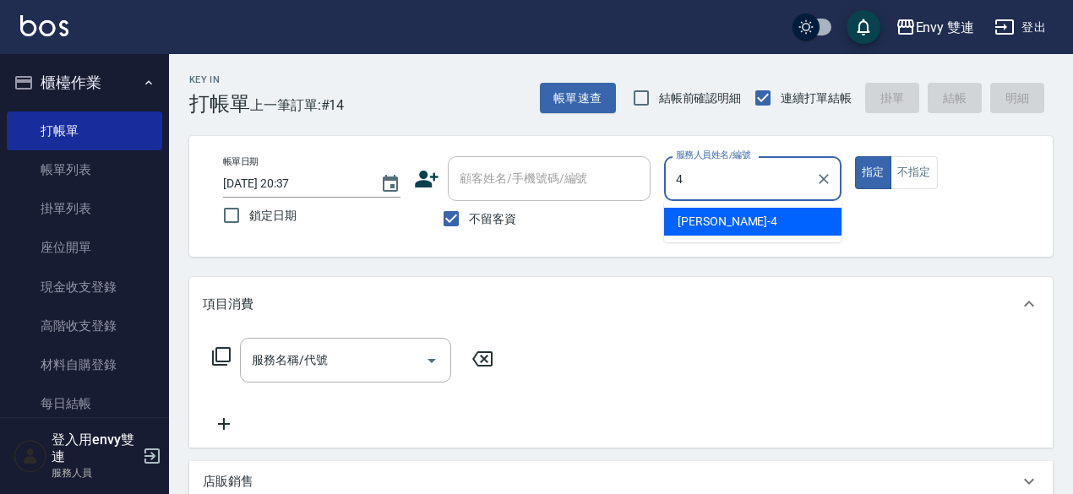
type input "[PERSON_NAME]-4"
type button "true"
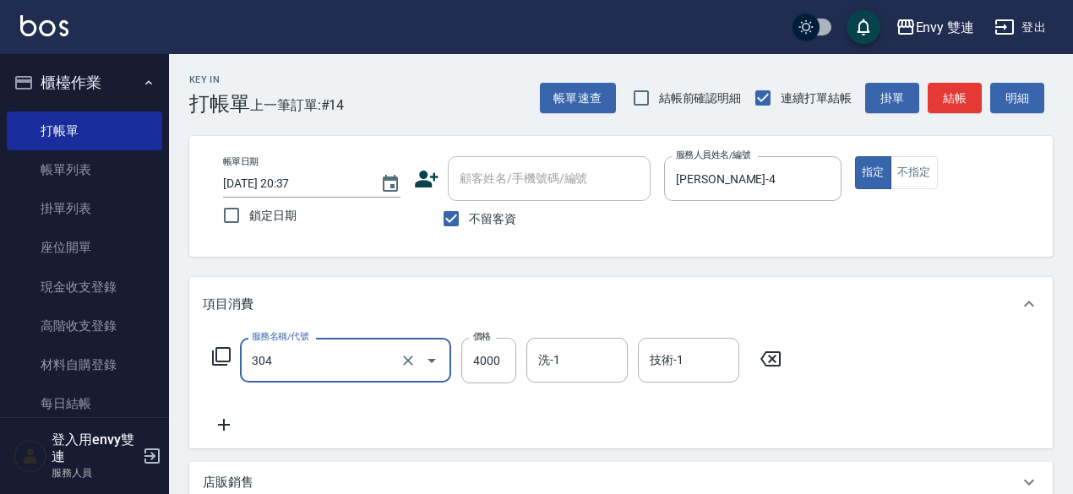
type input "縮毛矯正 (304)"
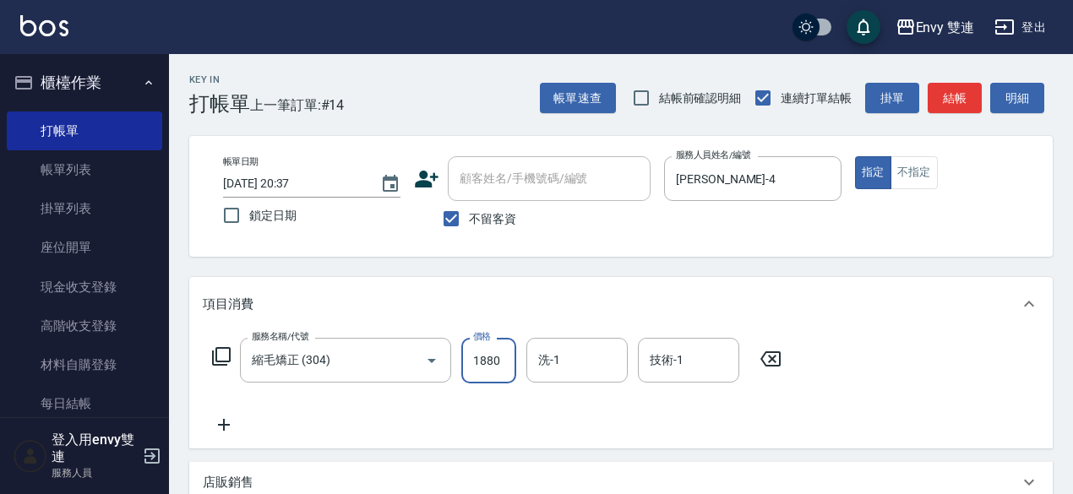
type input "1880"
type input "424"
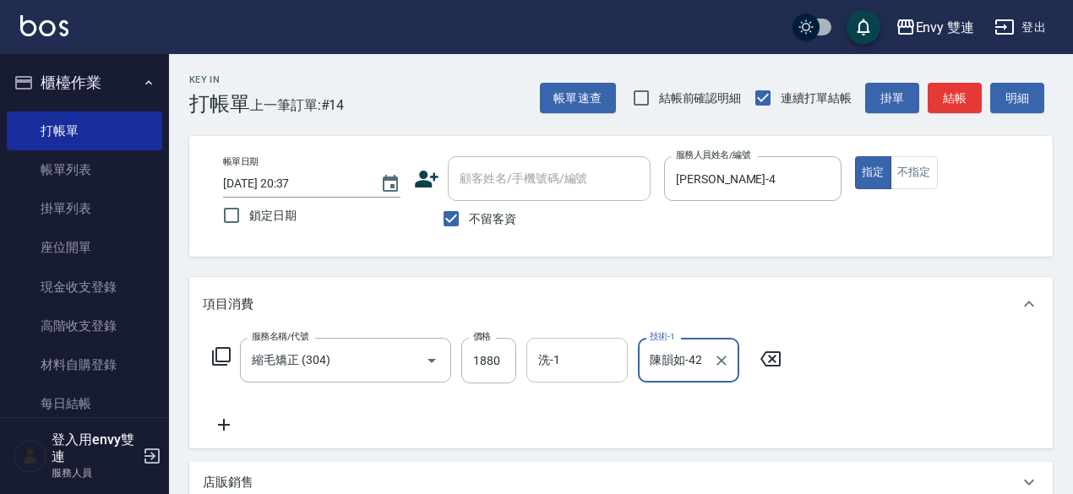
type input "陳韻如-42"
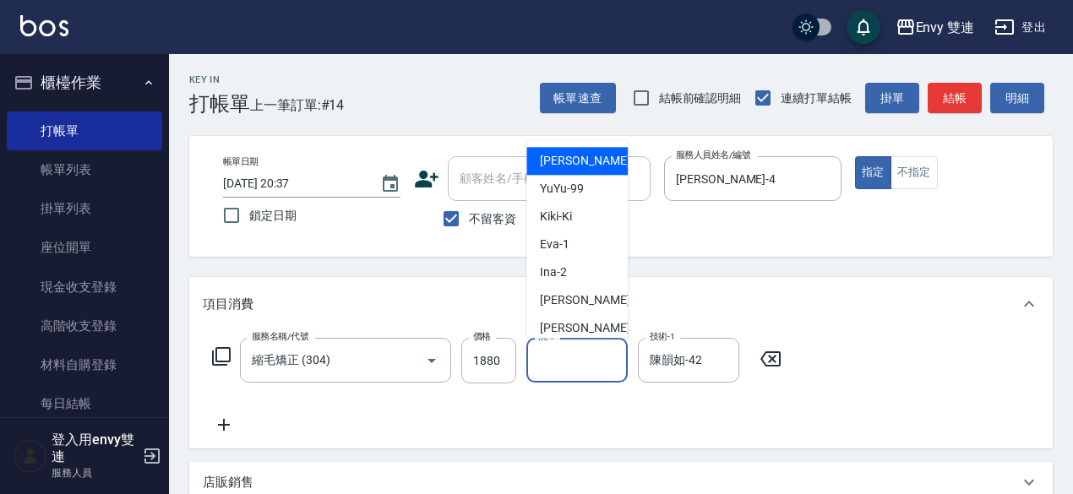
click at [561, 359] on input "洗-1" at bounding box center [577, 361] width 86 height 30
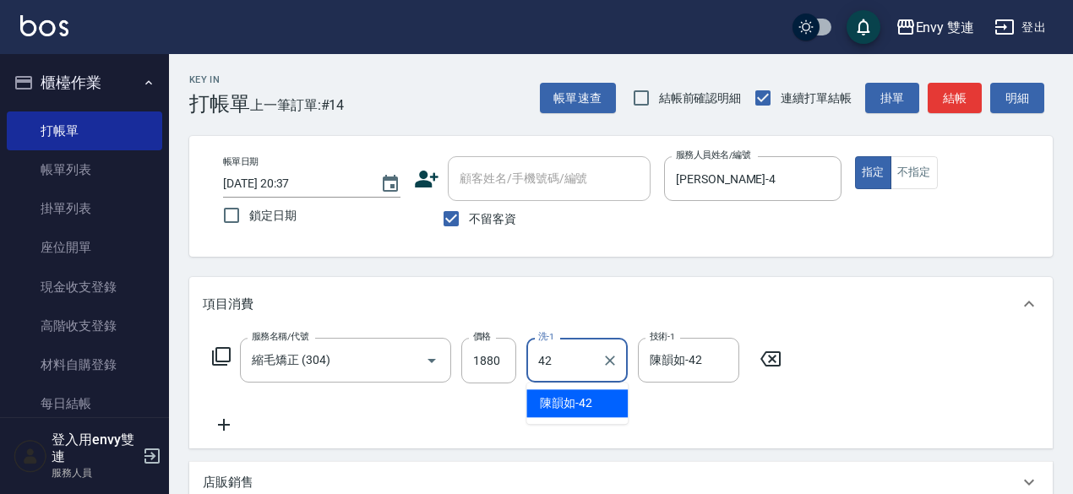
type input "陳韻如-42"
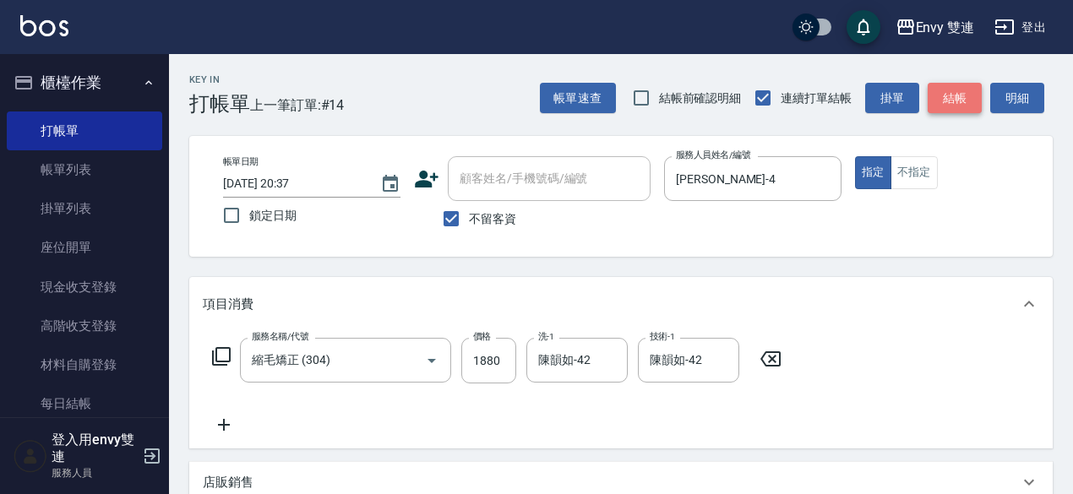
click at [972, 91] on button "結帳" at bounding box center [955, 98] width 54 height 31
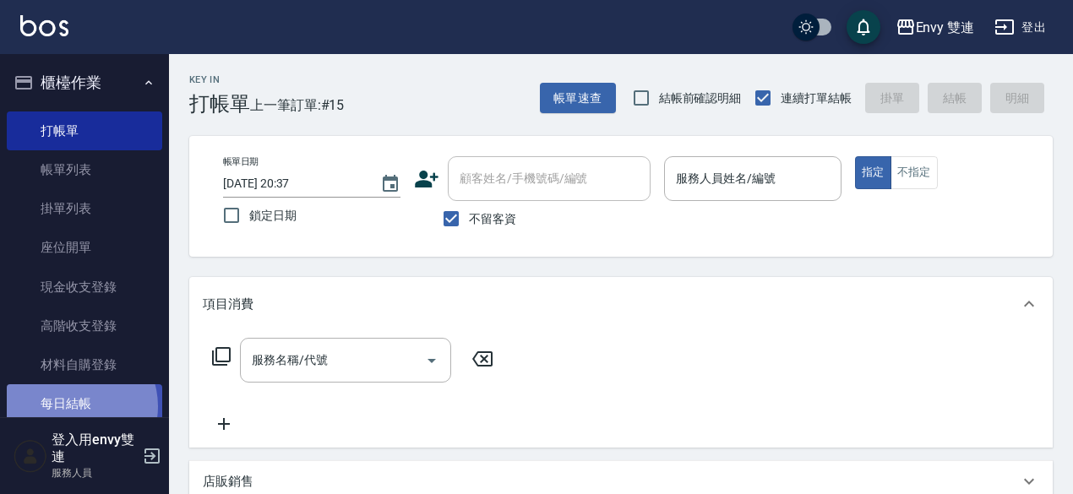
click at [76, 406] on link "每日結帳" at bounding box center [84, 403] width 155 height 39
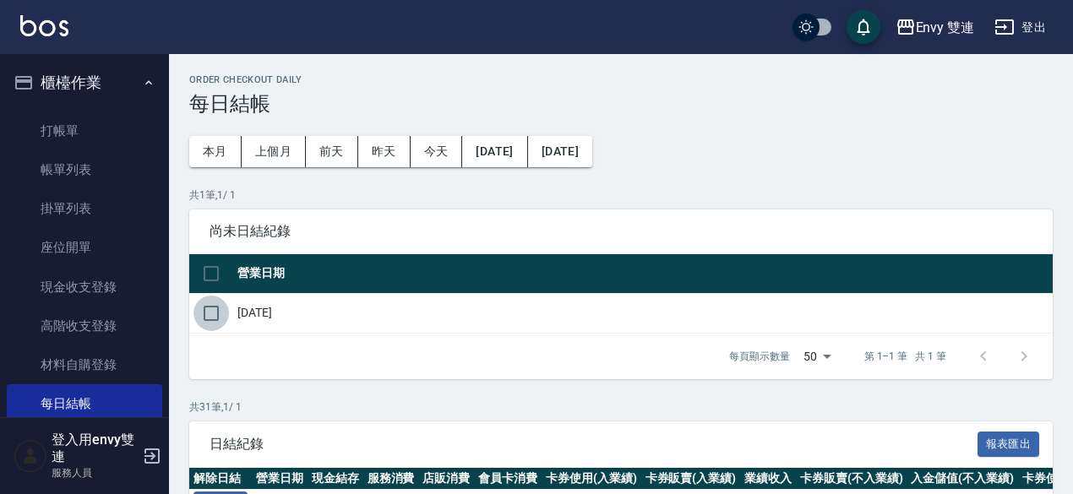
click at [201, 317] on input "checkbox" at bounding box center [210, 313] width 35 height 35
checkbox input "true"
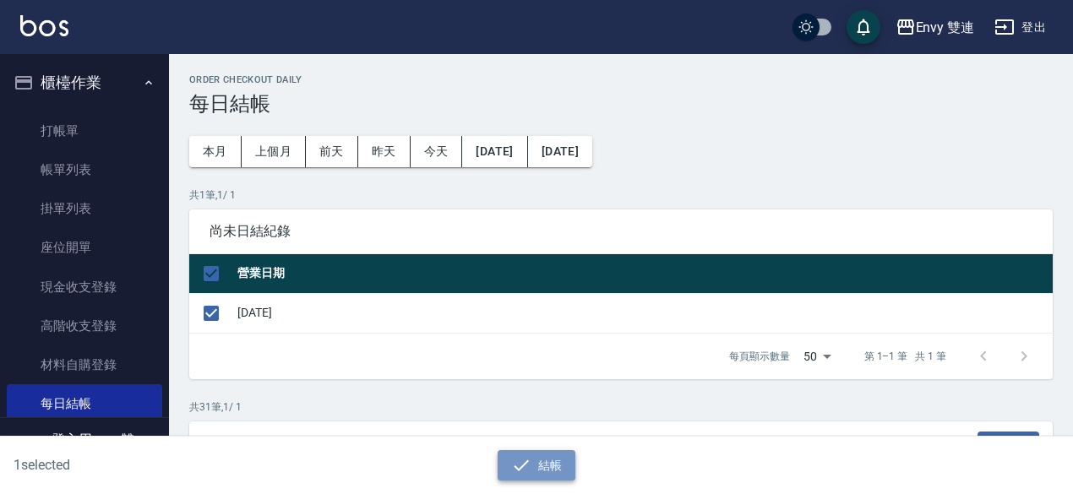
click at [512, 466] on icon "button" at bounding box center [521, 465] width 20 height 20
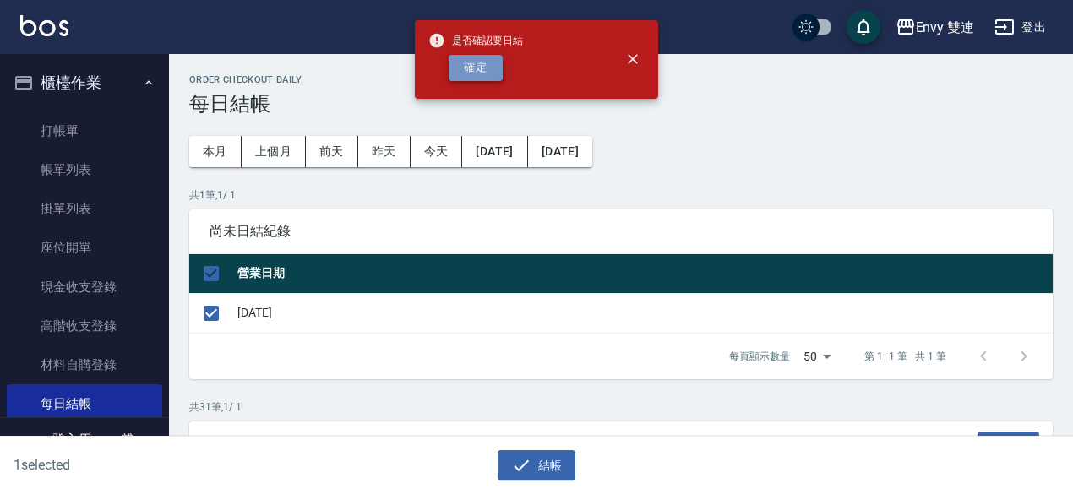
click at [471, 69] on button "確定" at bounding box center [476, 68] width 54 height 26
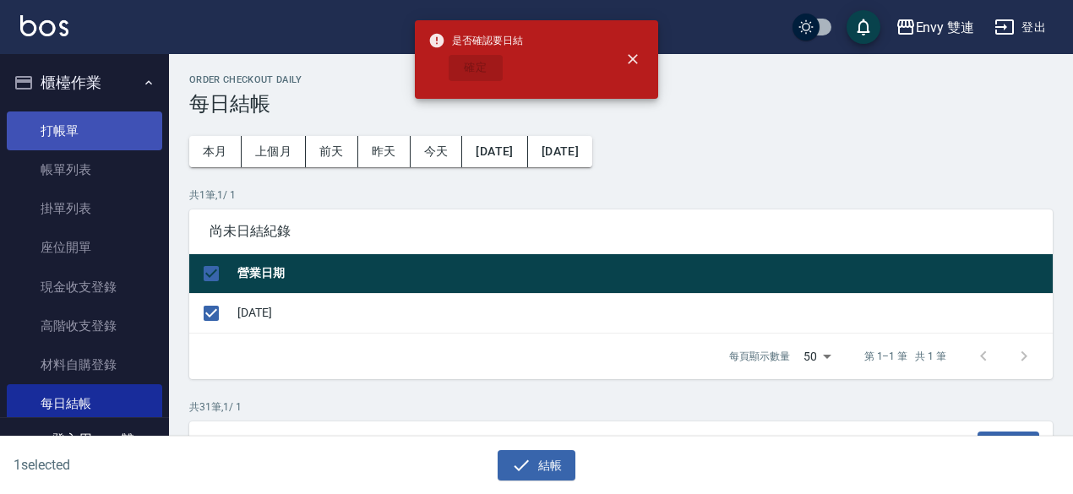
checkbox input "false"
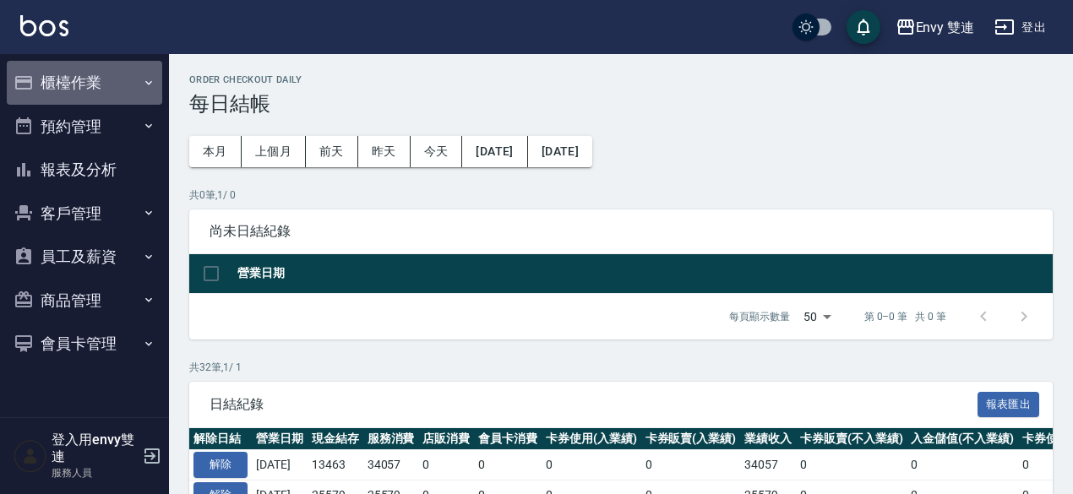
click at [80, 89] on button "櫃檯作業" at bounding box center [84, 83] width 155 height 44
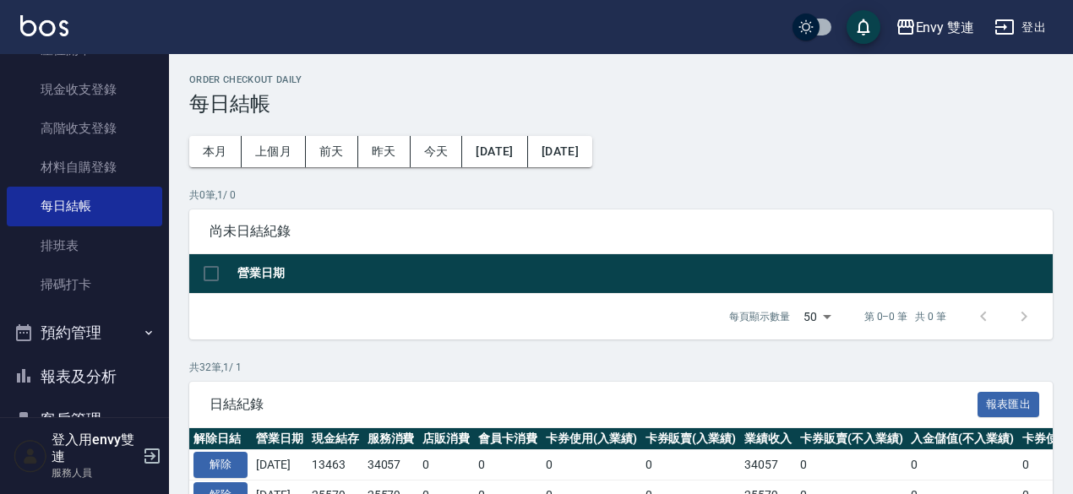
scroll to position [201, 0]
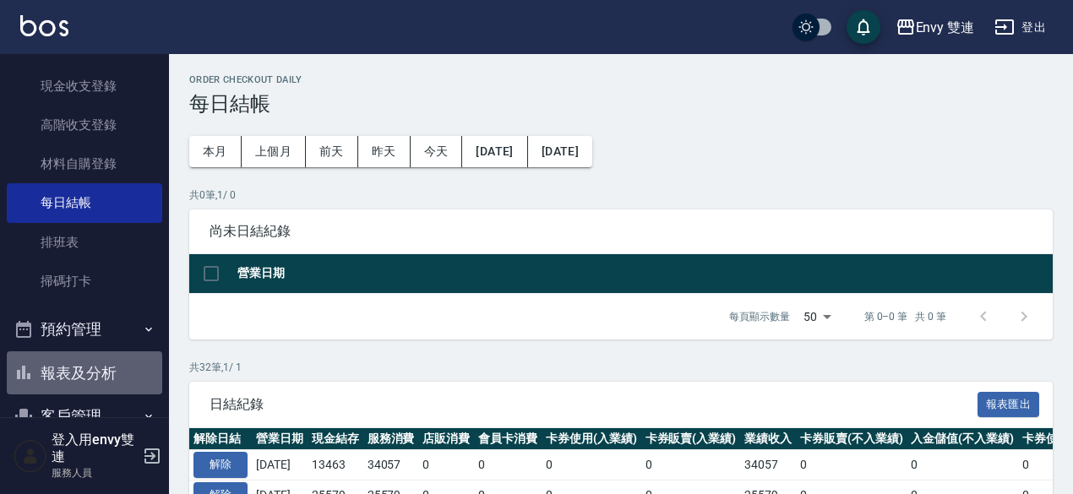
click at [94, 361] on button "報表及分析" at bounding box center [84, 373] width 155 height 44
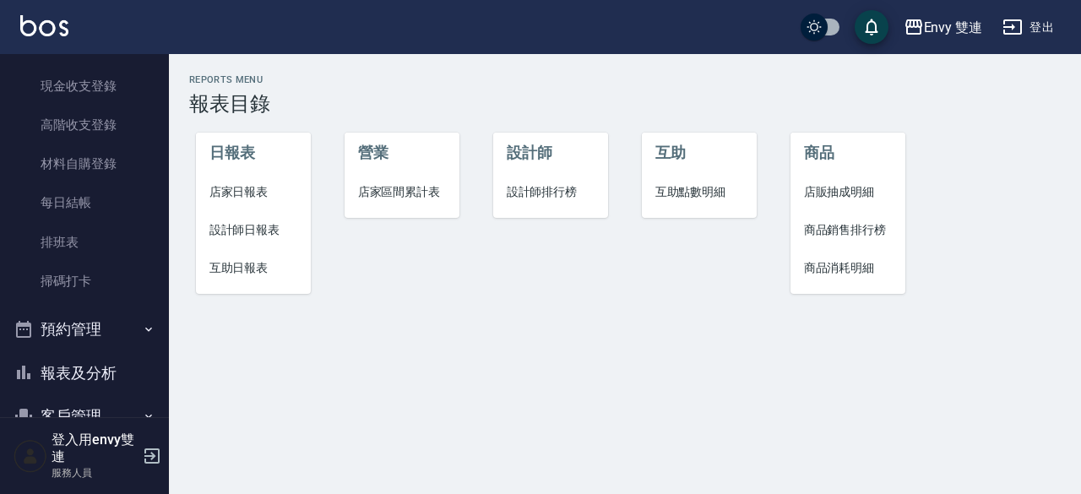
click at [245, 188] on span "店家日報表" at bounding box center [254, 192] width 89 height 18
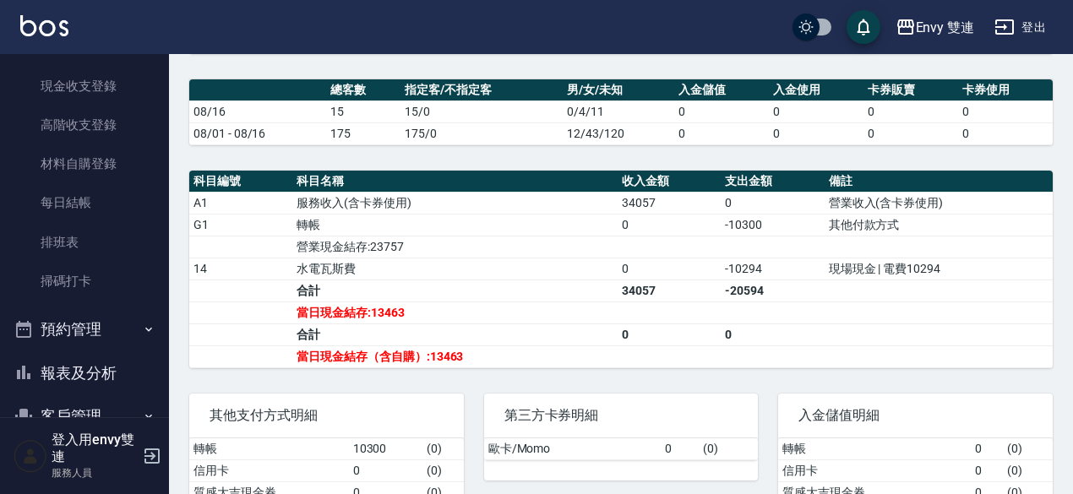
scroll to position [473, 0]
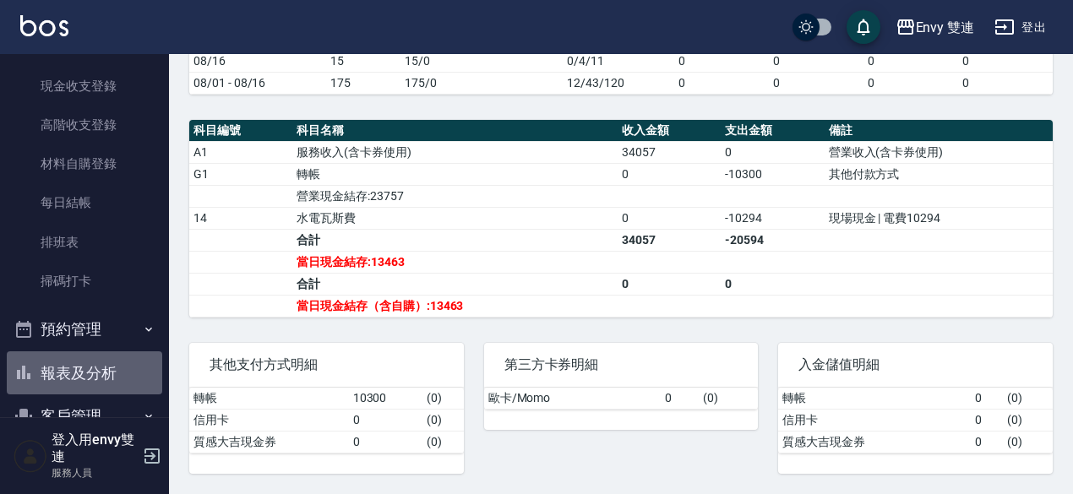
click at [90, 371] on button "報表及分析" at bounding box center [84, 373] width 155 height 44
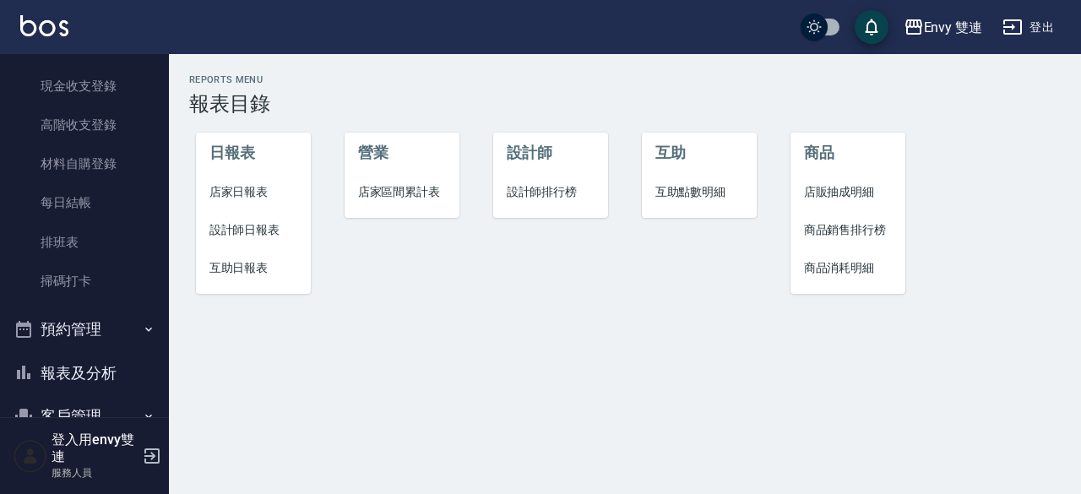
click at [233, 230] on span "設計師日報表" at bounding box center [254, 230] width 89 height 18
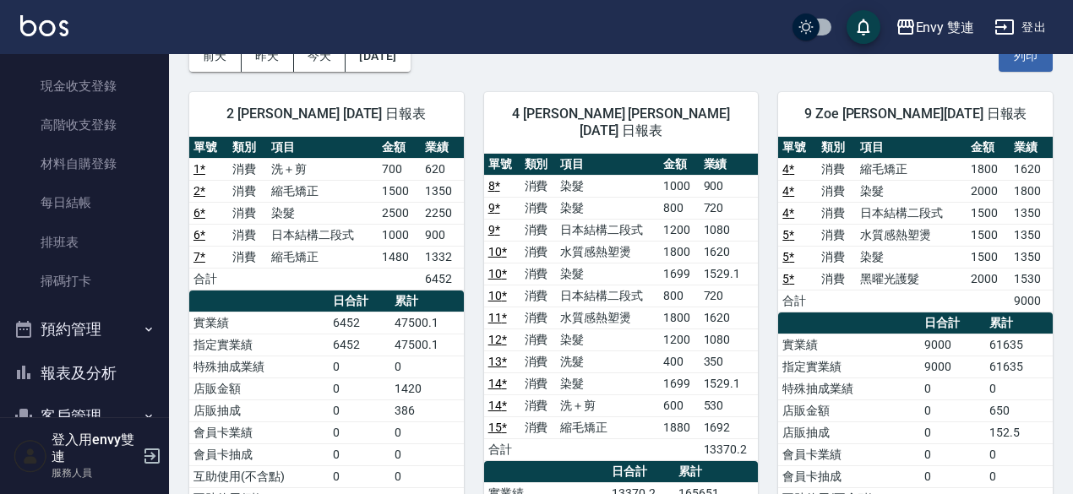
scroll to position [94, 0]
